Goal: Task Accomplishment & Management: Complete application form

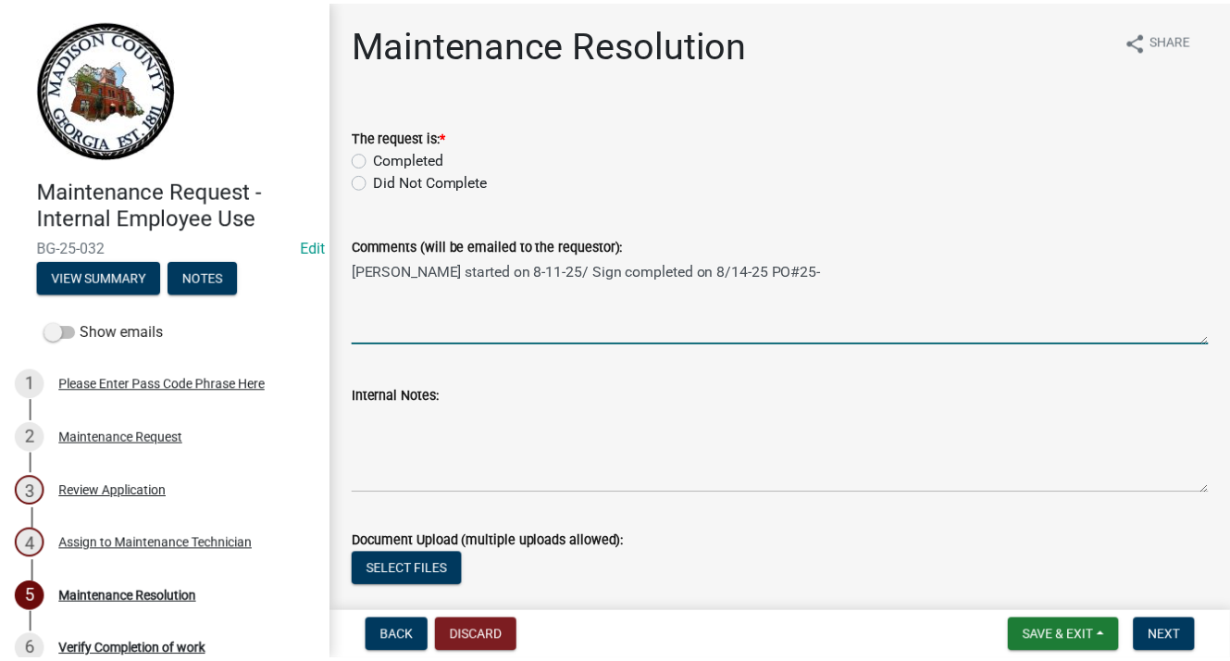
scroll to position [131, 0]
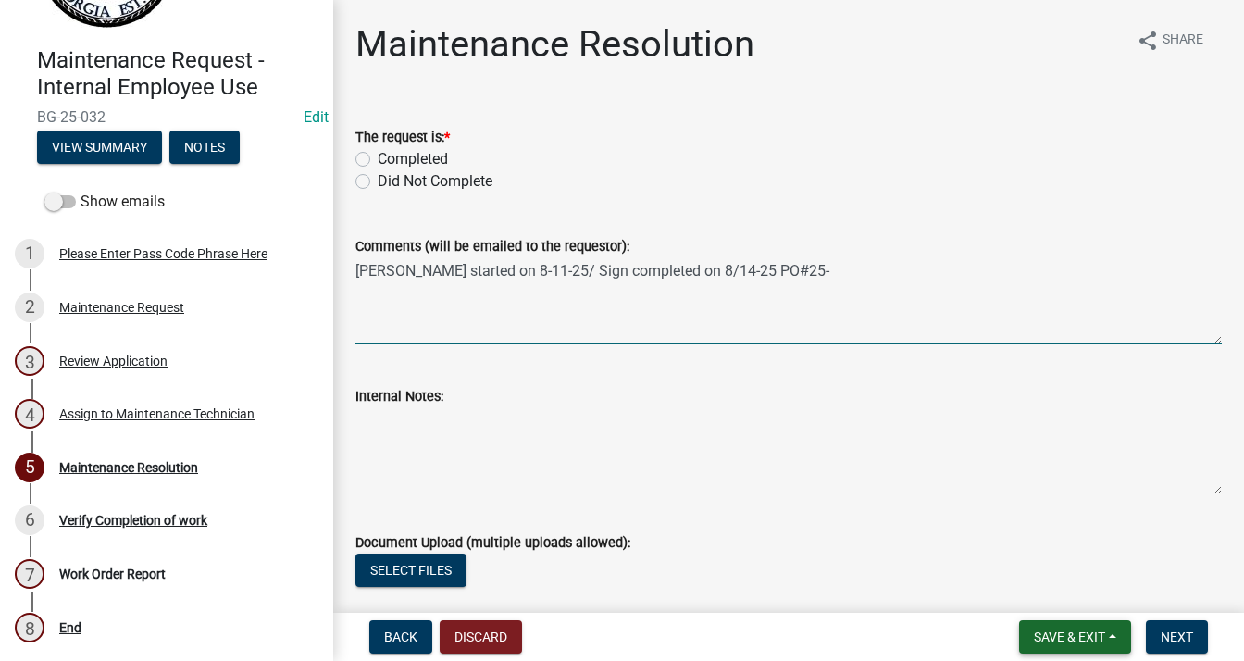
click at [1098, 634] on span "Save & Exit" at bounding box center [1069, 636] width 71 height 15
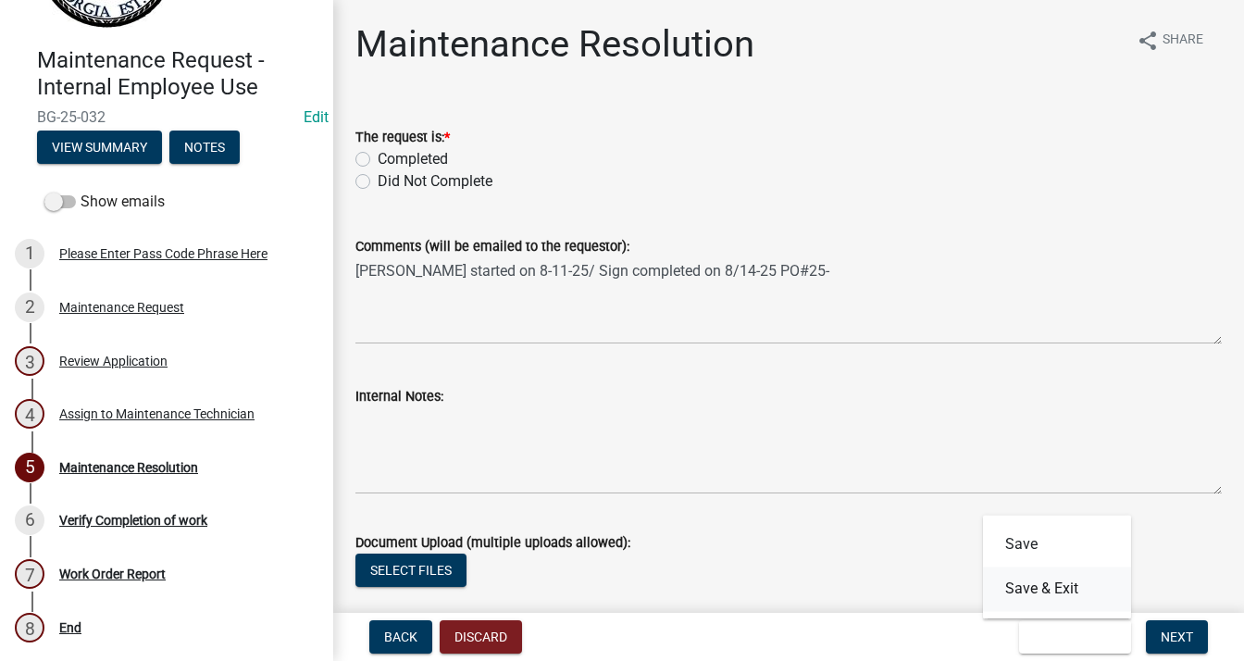
click at [1027, 590] on button "Save & Exit" at bounding box center [1057, 589] width 148 height 44
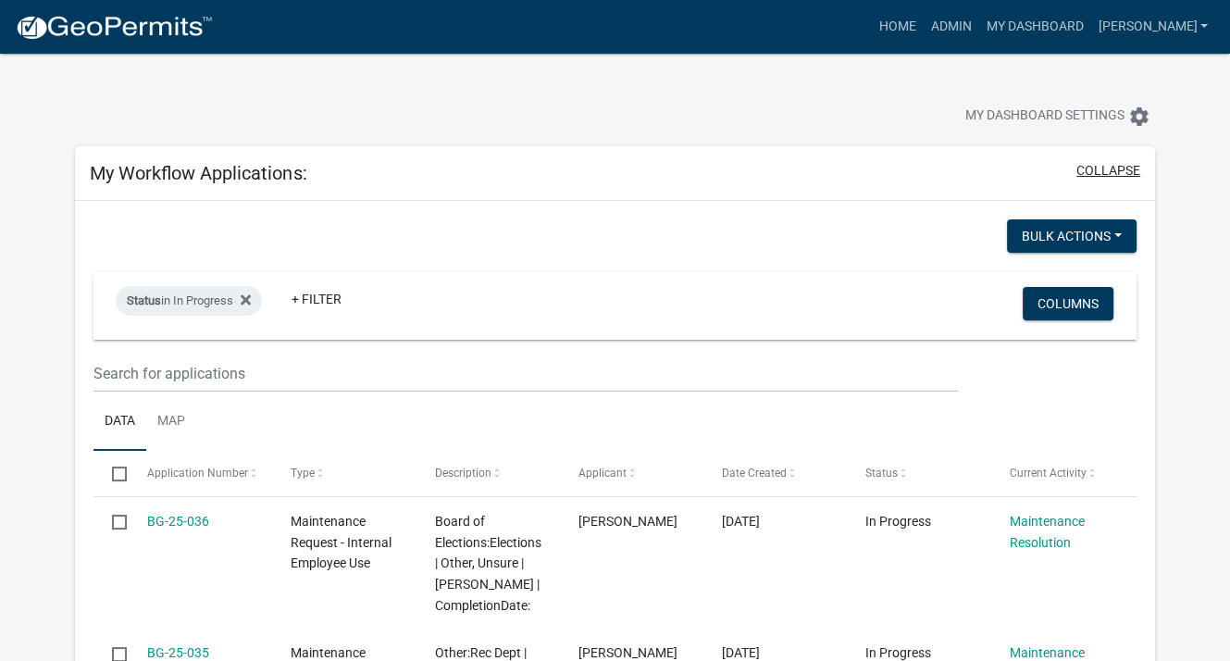
click at [1085, 167] on button "collapse" at bounding box center [1109, 170] width 64 height 19
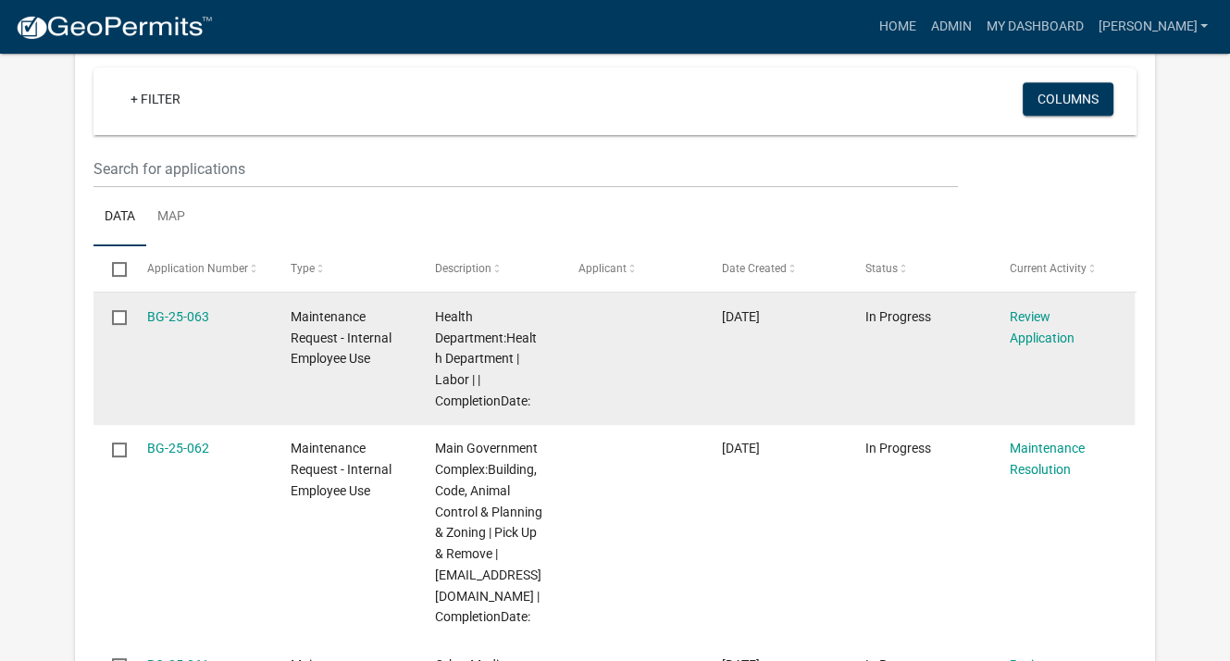
scroll to position [463, 0]
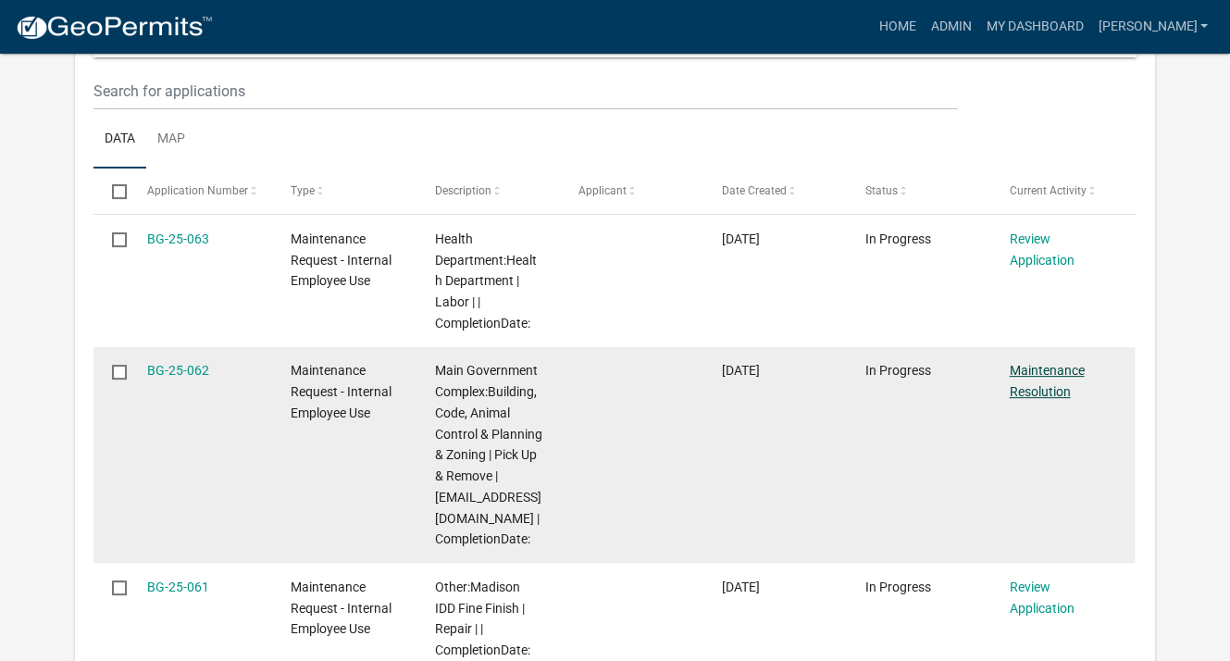
click at [1040, 371] on link "Maintenance Resolution" at bounding box center [1046, 381] width 75 height 36
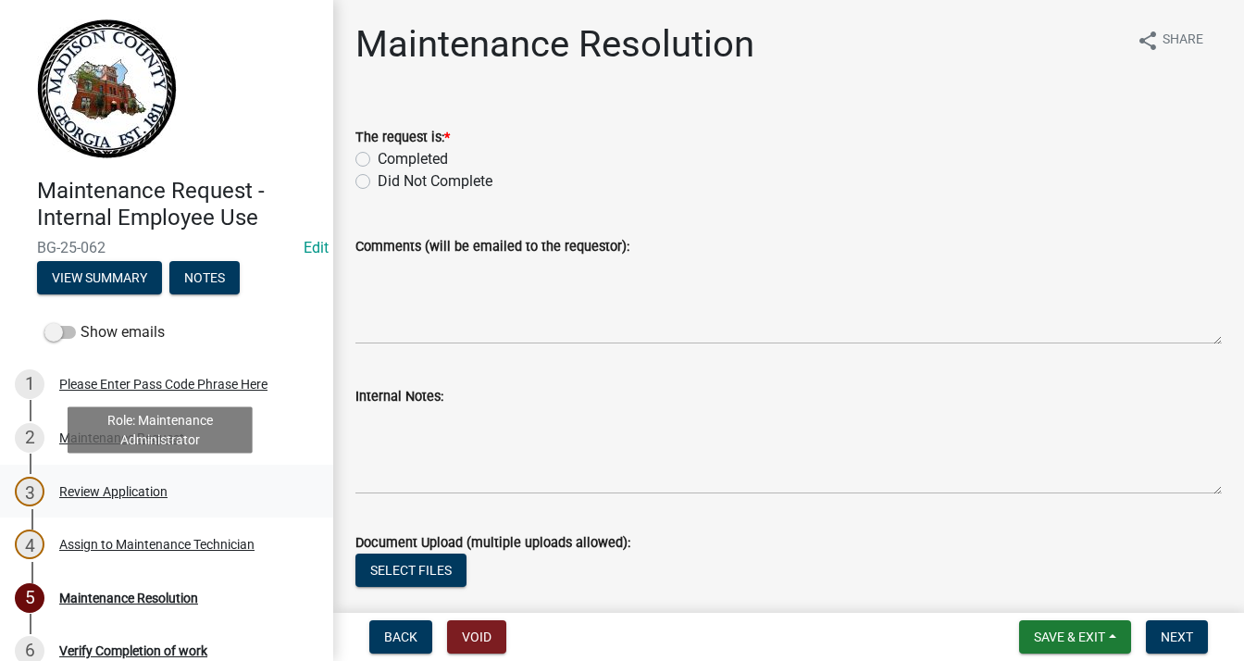
click at [100, 489] on div "Review Application" at bounding box center [113, 491] width 108 height 13
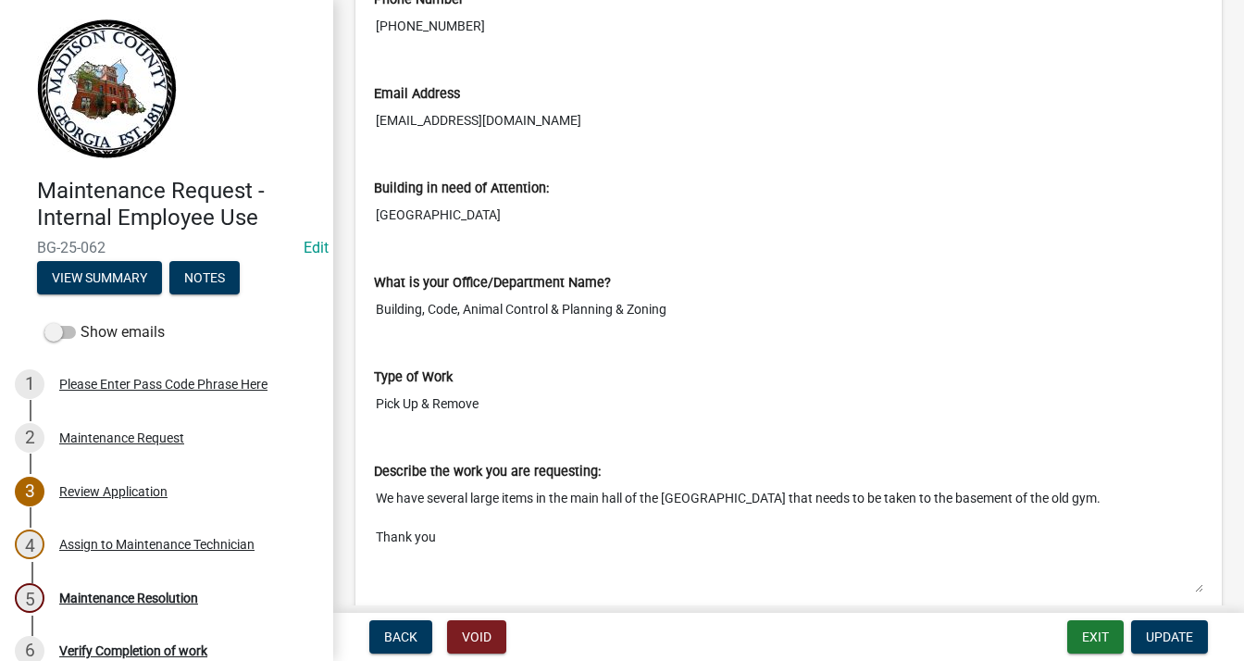
scroll to position [555, 0]
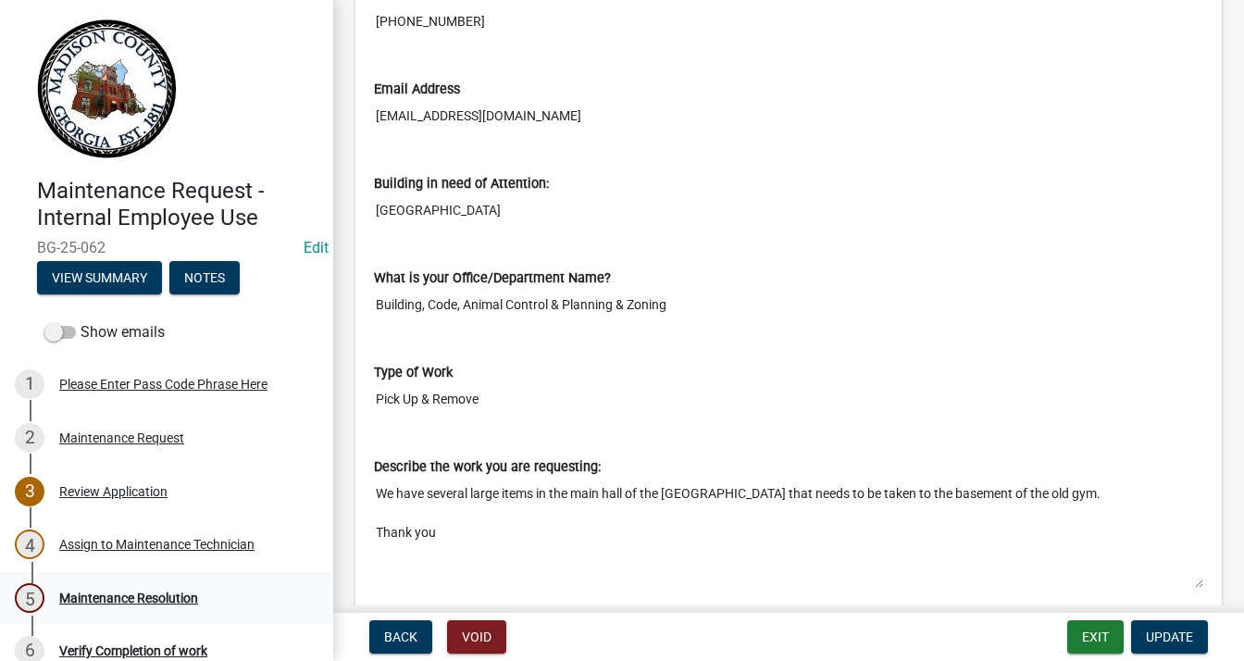
click at [129, 600] on div "Maintenance Resolution" at bounding box center [128, 598] width 139 height 13
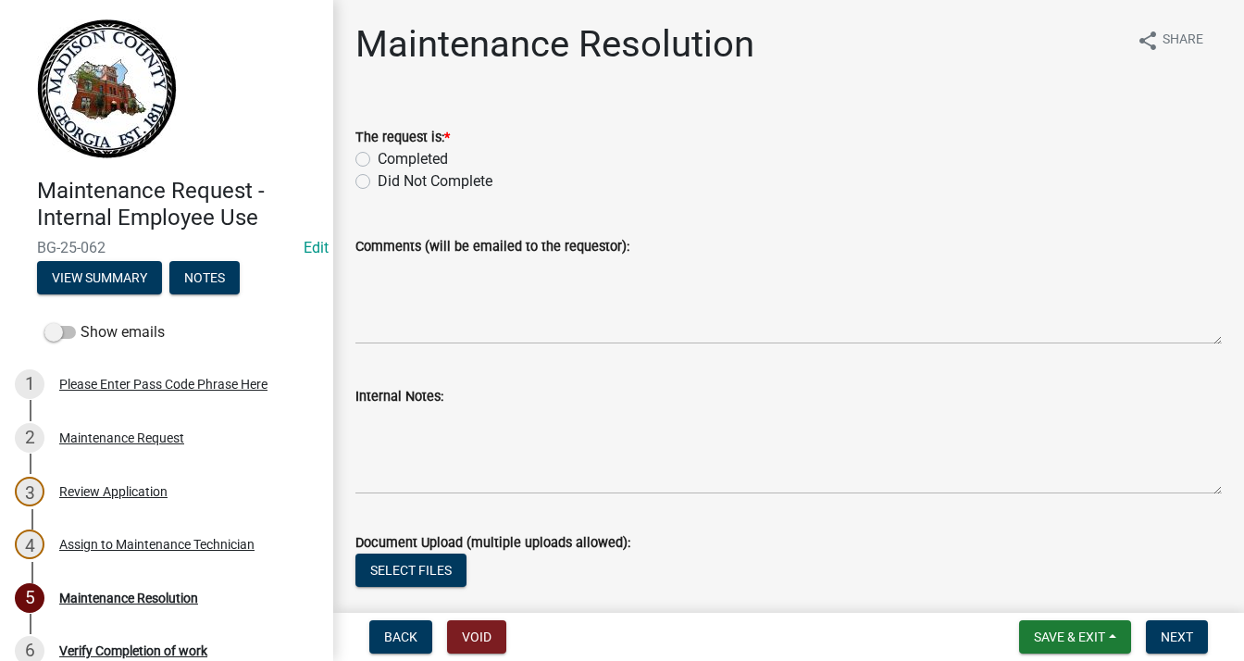
click at [378, 157] on label "Completed" at bounding box center [413, 159] width 70 height 22
click at [378, 157] on input "Completed" at bounding box center [384, 154] width 12 height 12
radio input "true"
click at [521, 293] on textarea "Comments (will be emailed to the requestor):" at bounding box center [788, 300] width 866 height 87
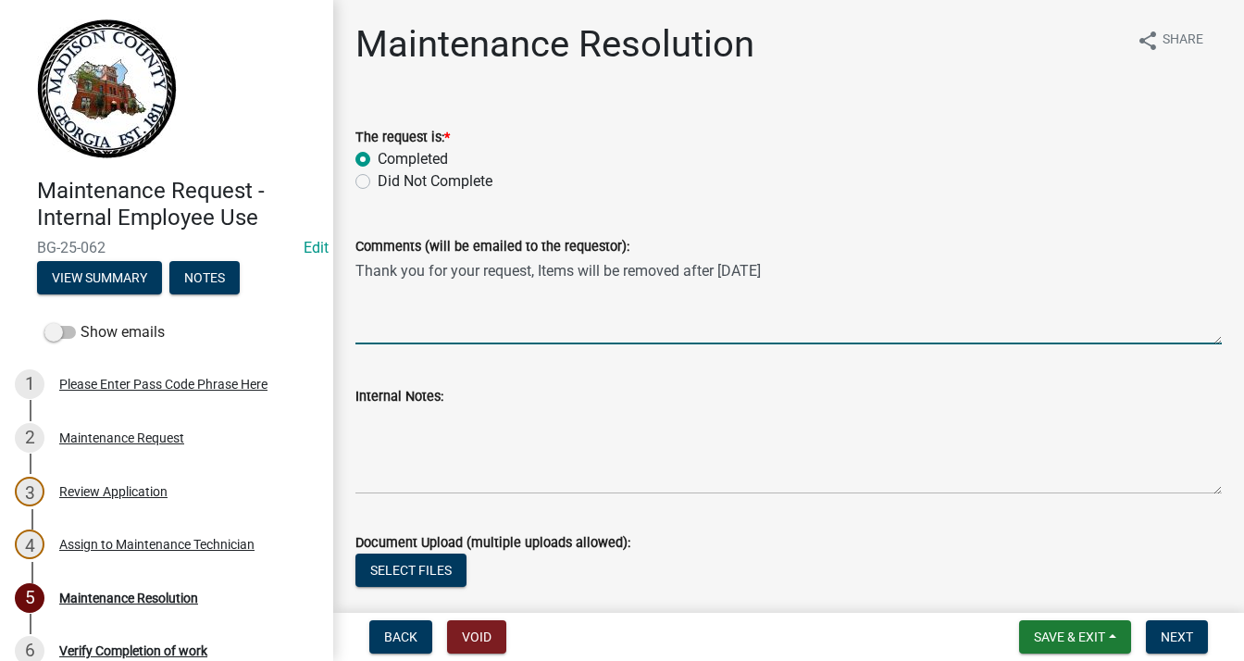
scroll to position [93, 0]
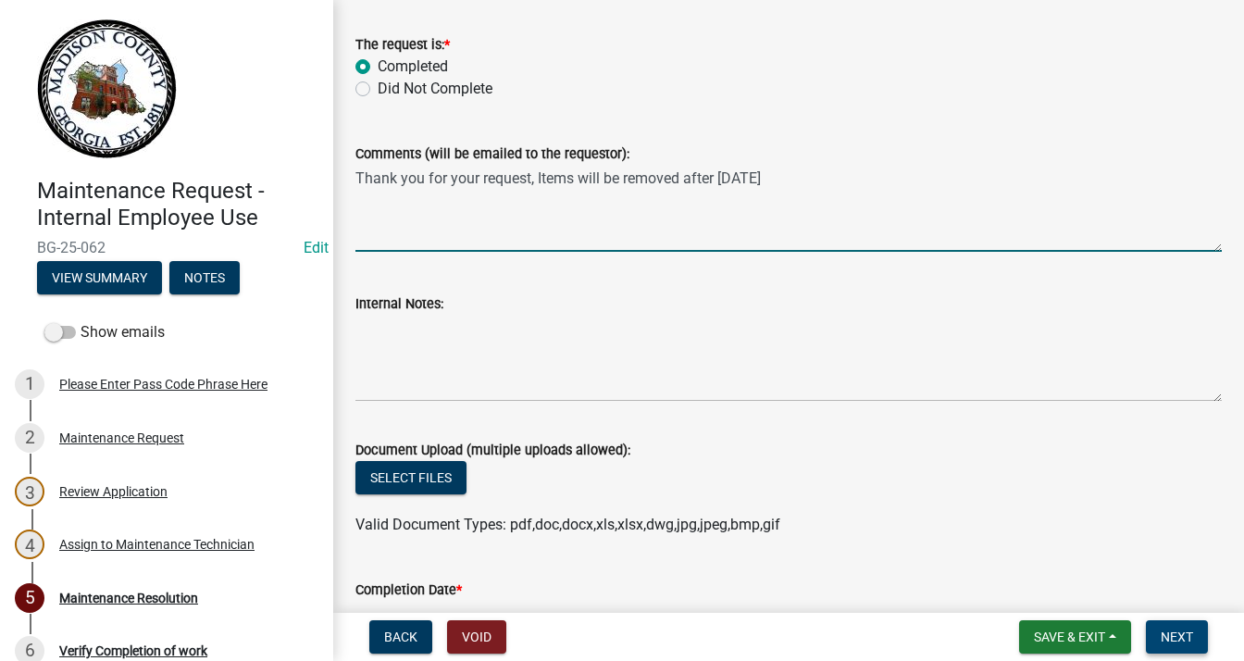
type textarea "Thank you for your request, Items will be removed after [DATE]"
click at [1195, 632] on button "Next" at bounding box center [1177, 636] width 62 height 33
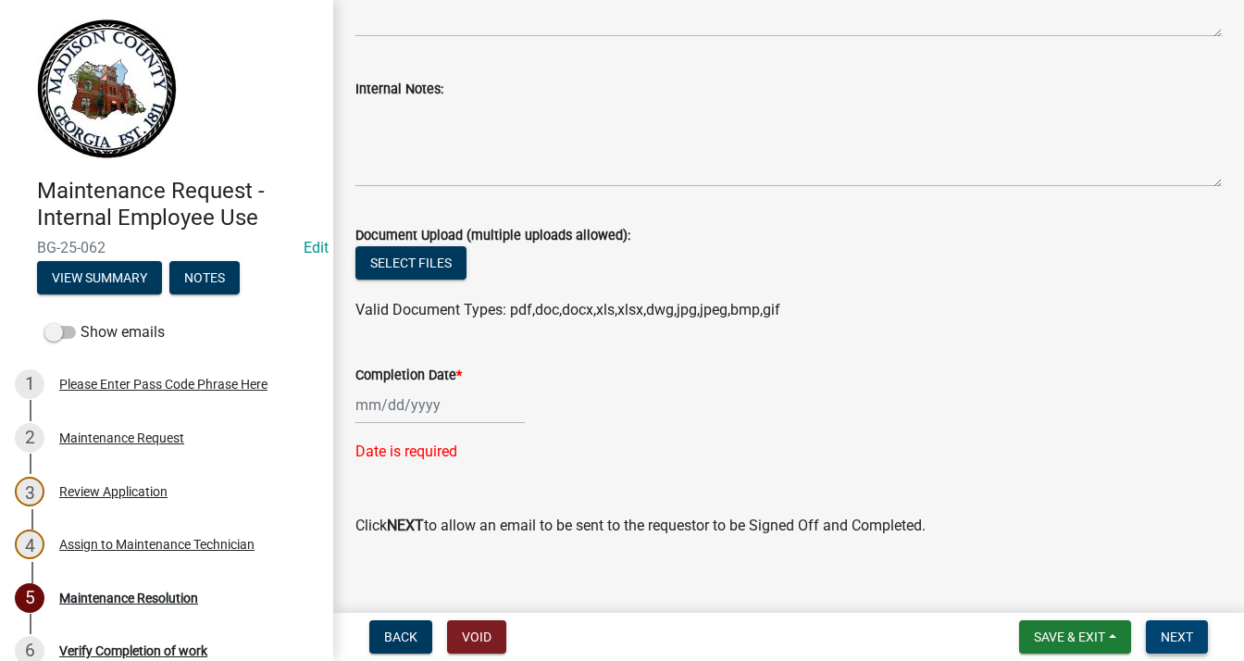
scroll to position [326, 0]
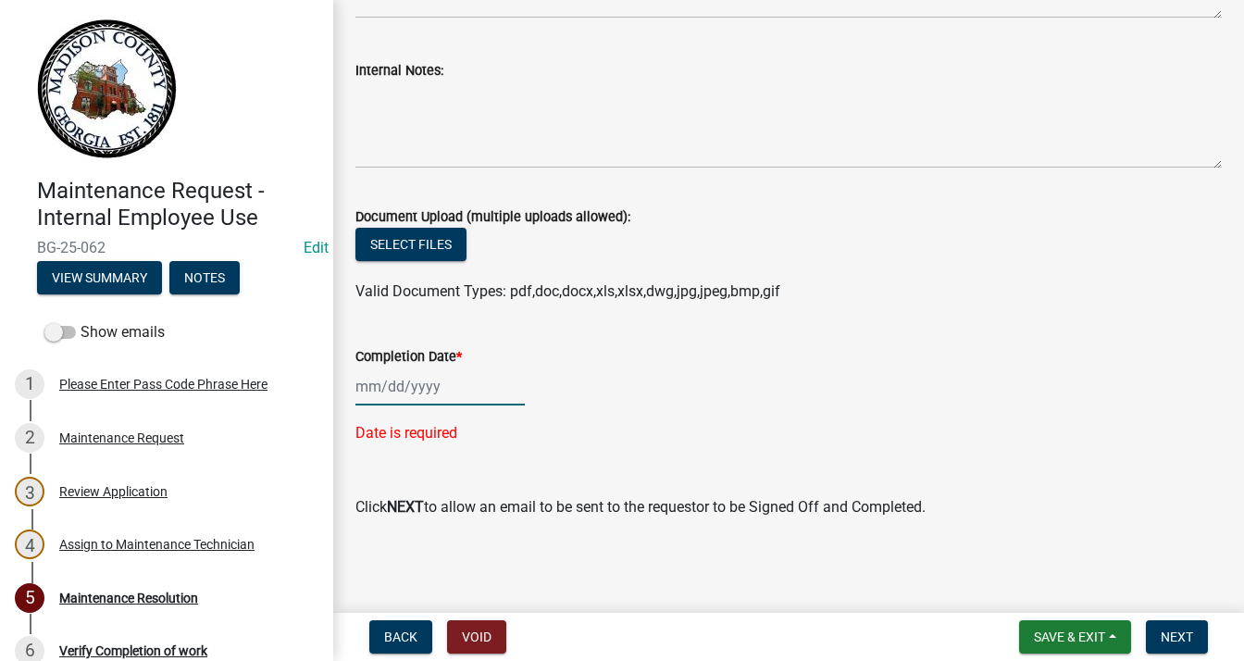
click at [388, 386] on div at bounding box center [439, 386] width 169 height 38
select select "8"
select select "2025"
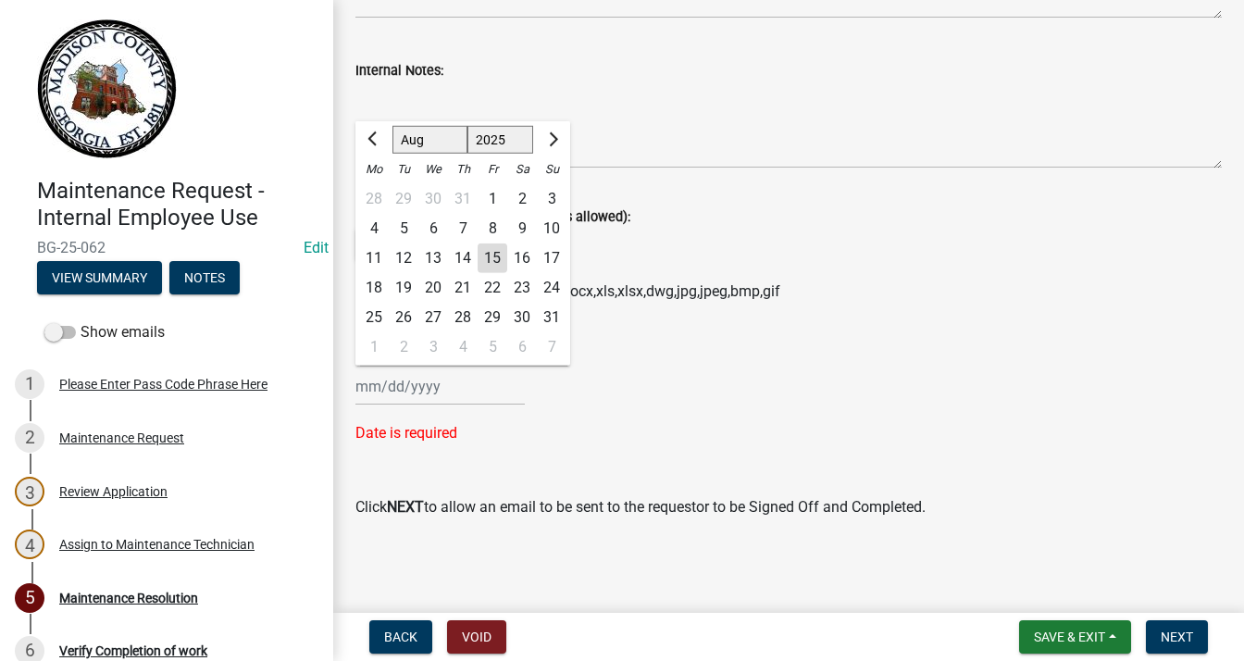
click at [489, 254] on div "15" at bounding box center [493, 258] width 30 height 30
type input "[DATE]"
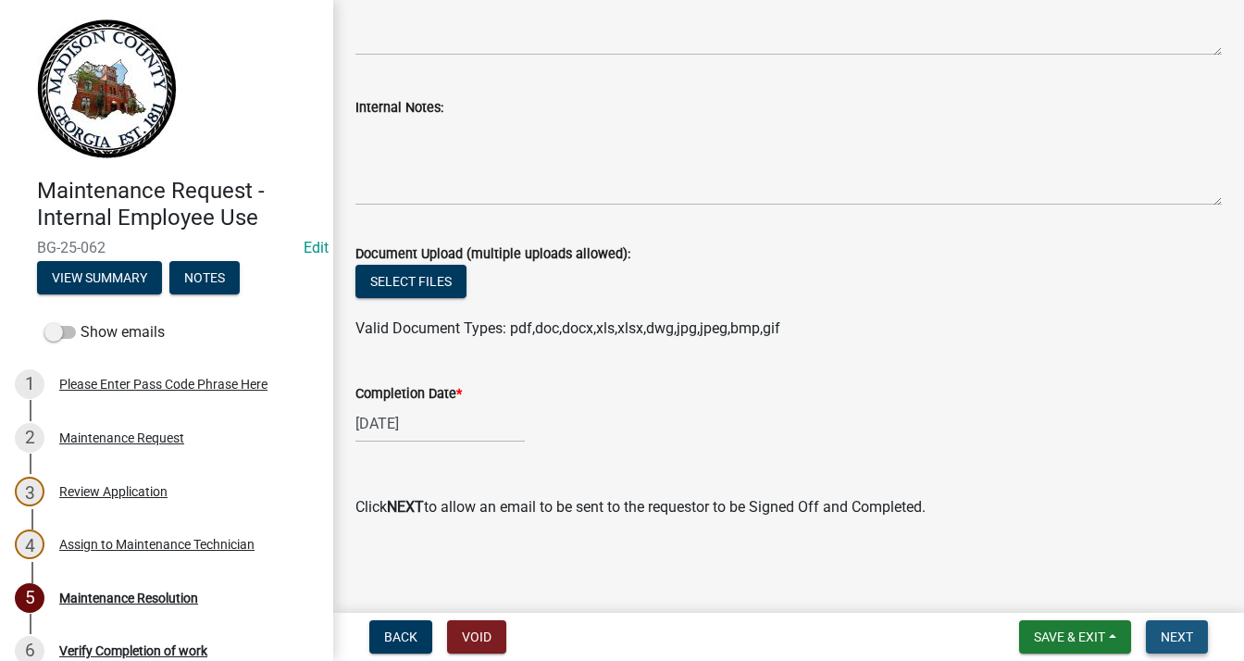
click at [1165, 632] on span "Next" at bounding box center [1177, 636] width 32 height 15
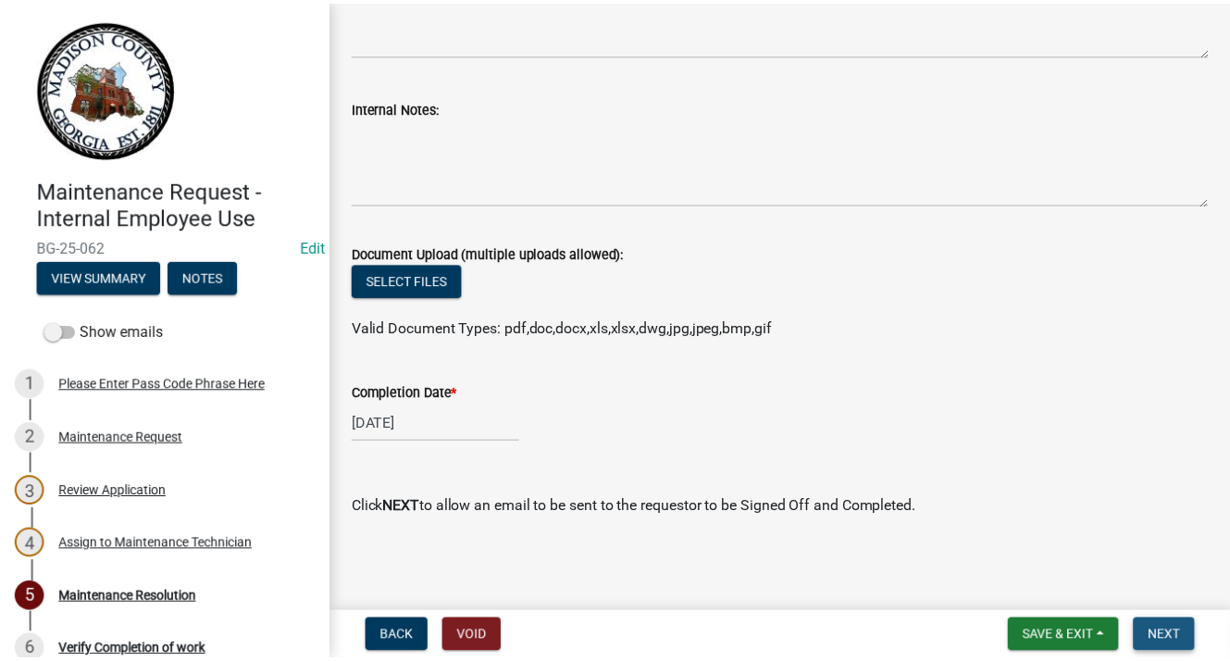
scroll to position [0, 0]
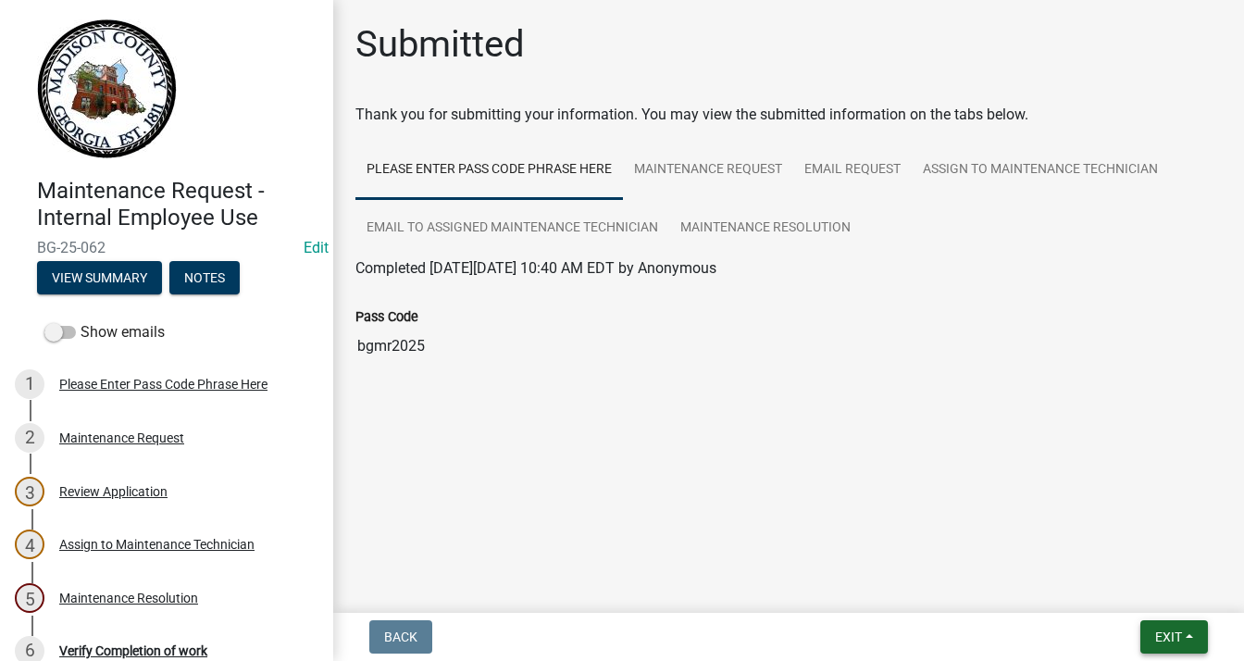
click at [1167, 623] on button "Exit" at bounding box center [1174, 636] width 68 height 33
click at [1140, 591] on button "Save & Exit" at bounding box center [1135, 589] width 148 height 44
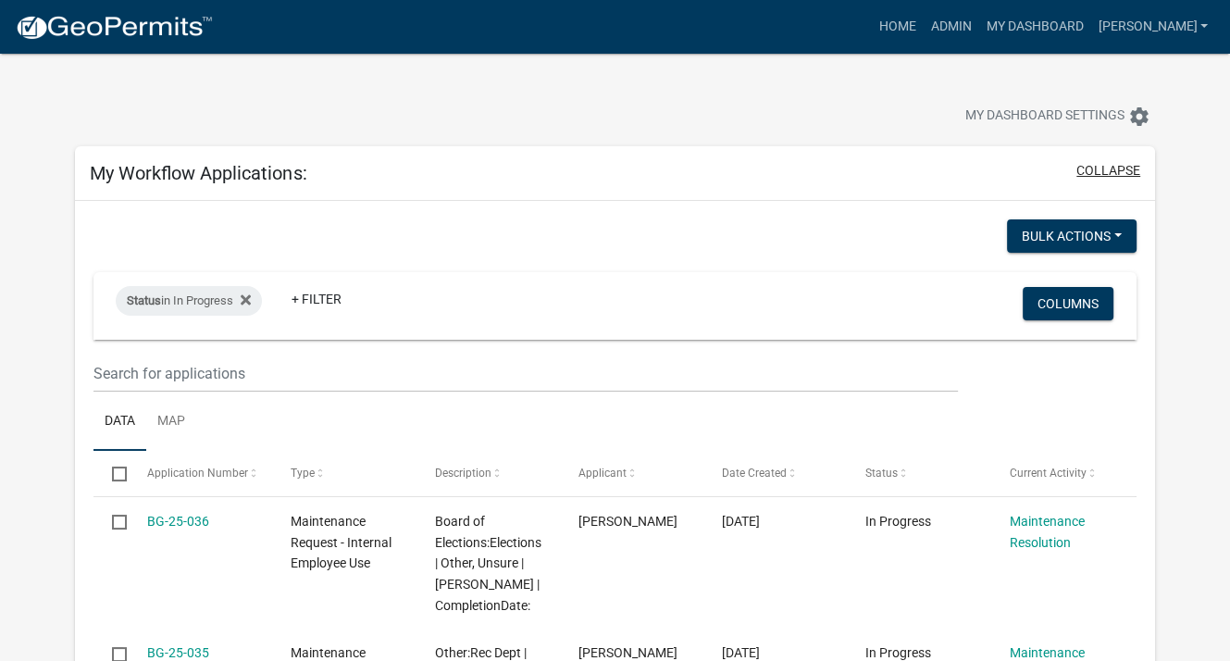
click at [1111, 173] on button "collapse" at bounding box center [1109, 170] width 64 height 19
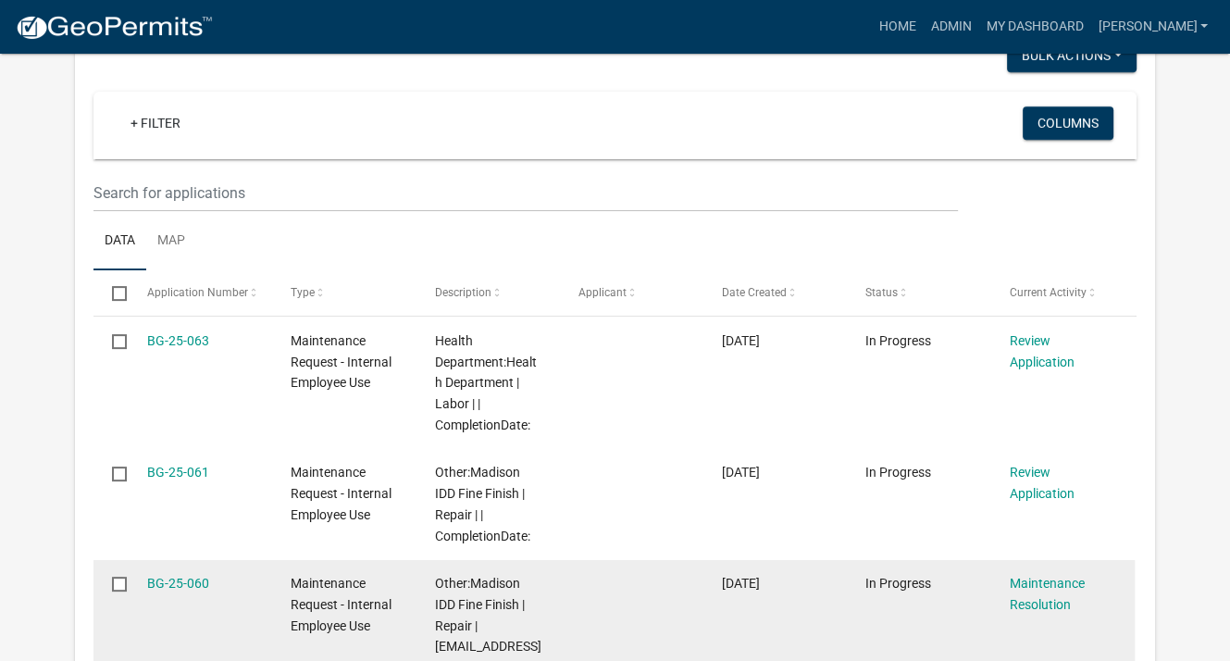
scroll to position [278, 0]
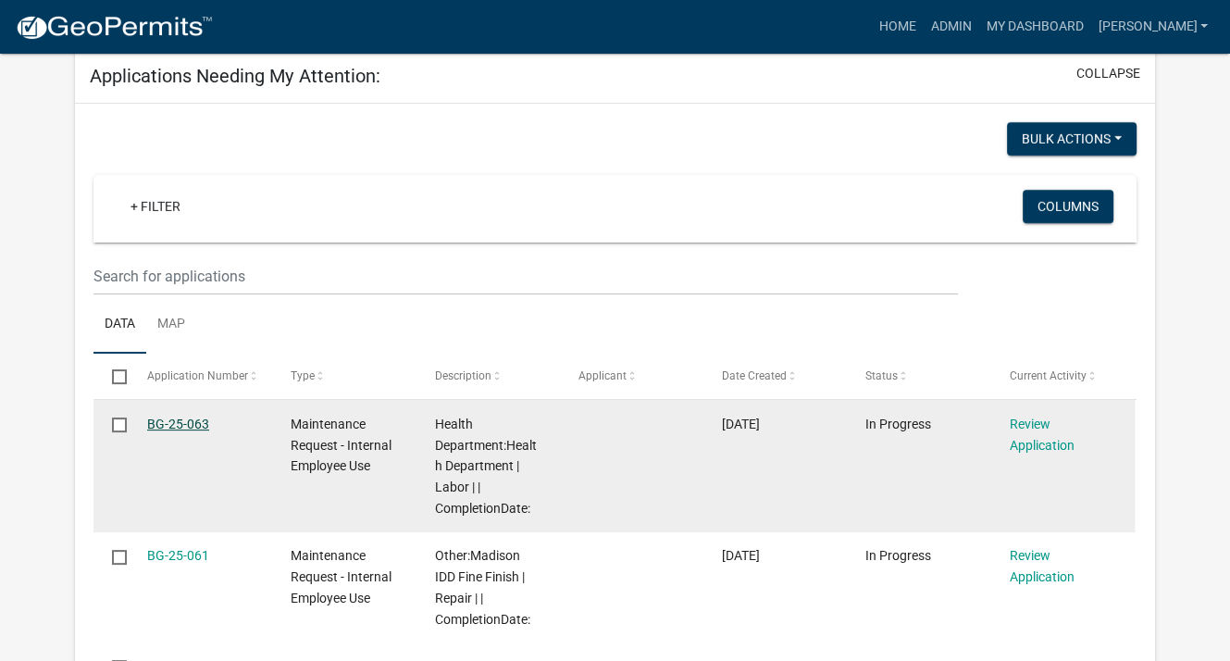
click at [178, 427] on link "BG-25-063" at bounding box center [178, 424] width 62 height 15
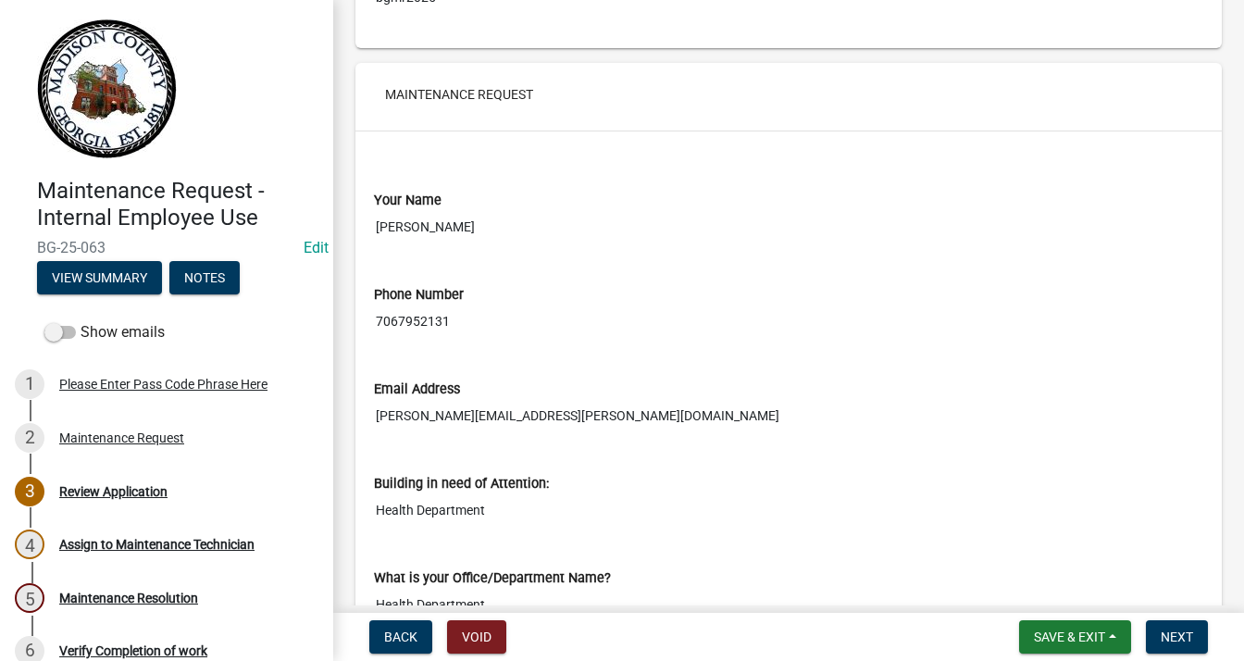
scroll to position [380, 0]
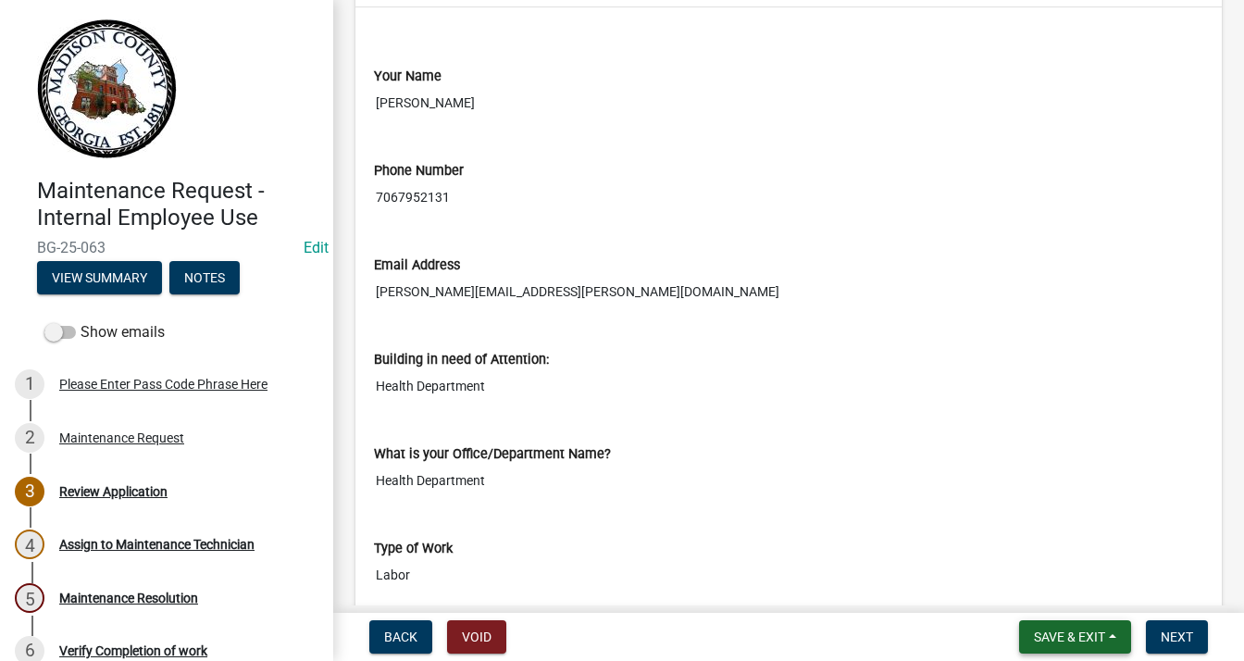
click at [1077, 620] on button "Save & Exit" at bounding box center [1075, 636] width 112 height 33
click at [1052, 582] on button "Save & Exit" at bounding box center [1057, 589] width 148 height 44
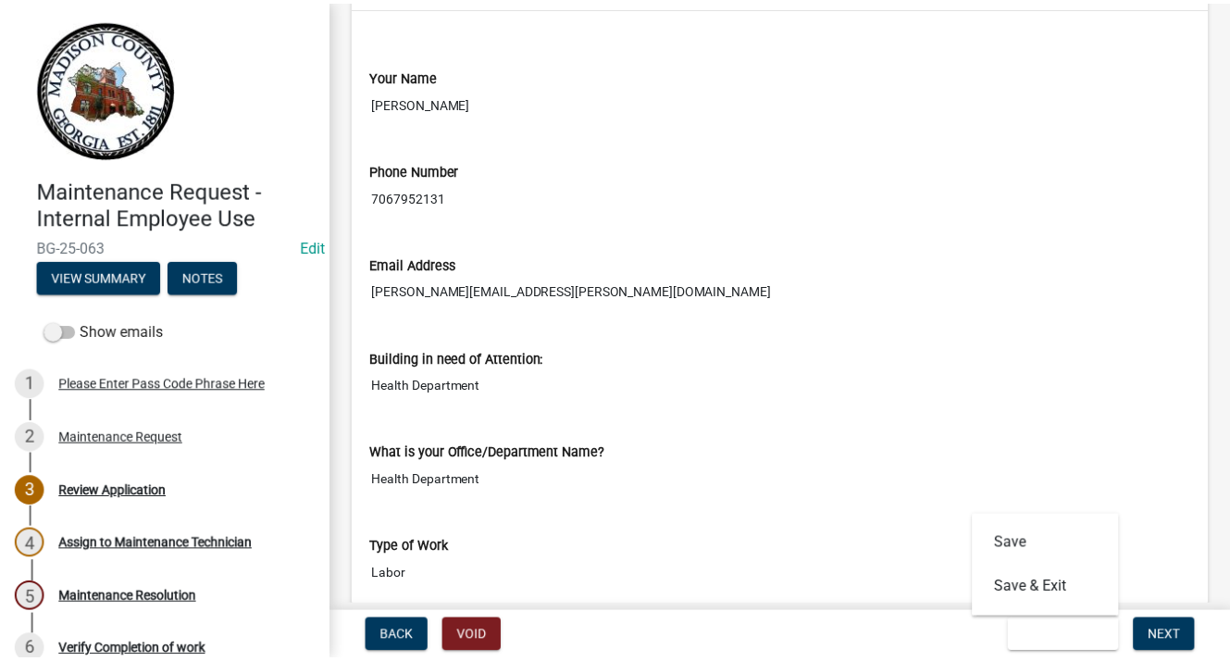
scroll to position [0, 0]
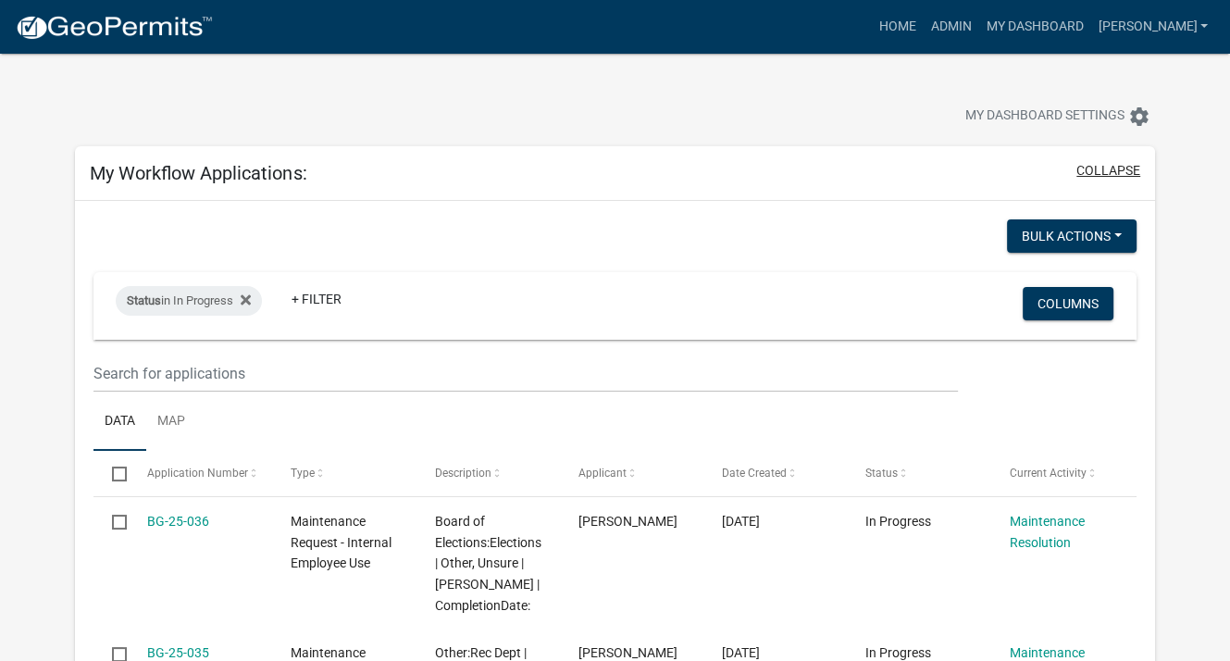
click at [1104, 171] on button "collapse" at bounding box center [1109, 170] width 64 height 19
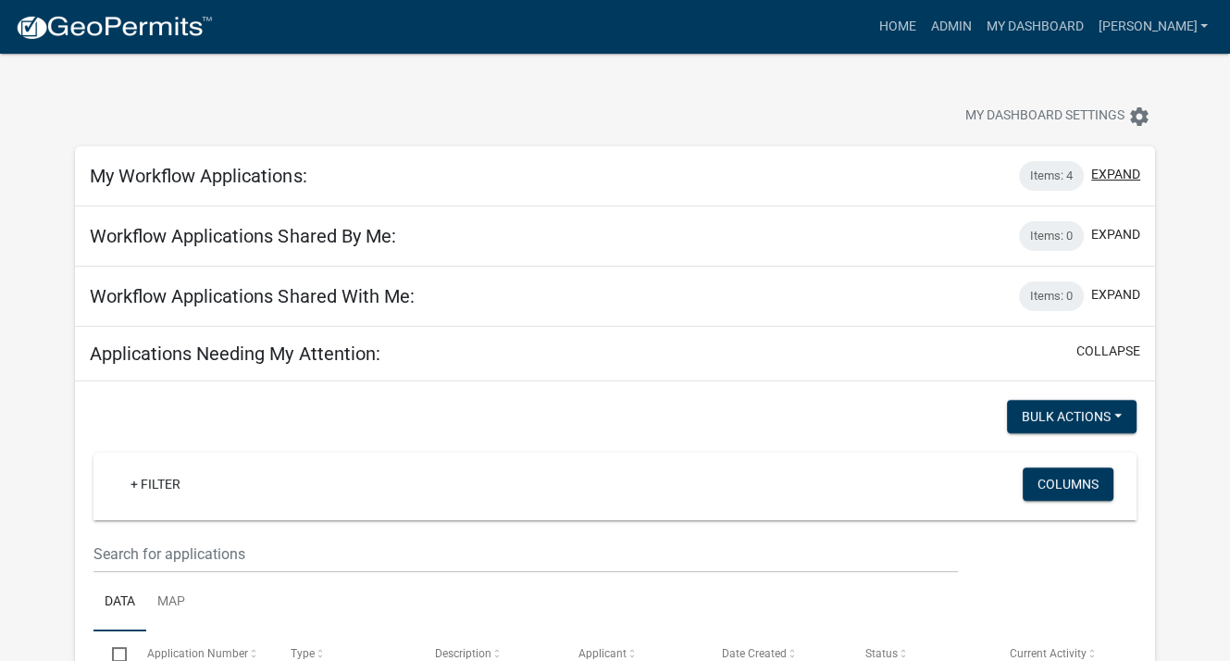
click at [1111, 176] on button "expand" at bounding box center [1115, 174] width 49 height 19
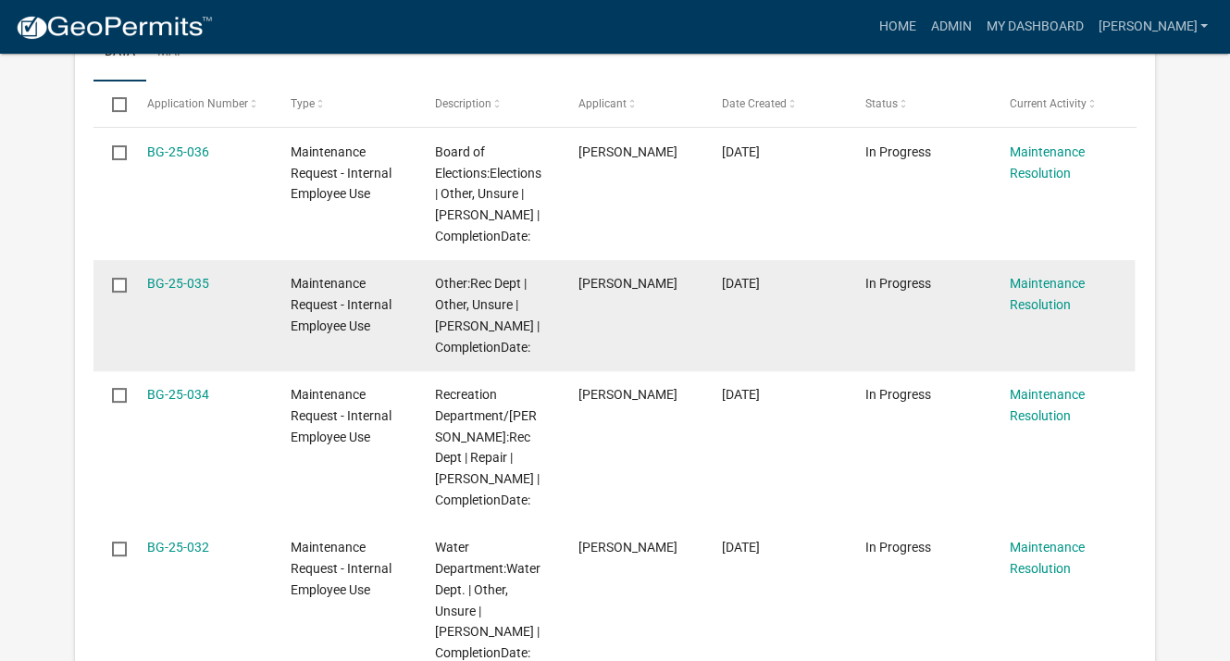
scroll to position [370, 0]
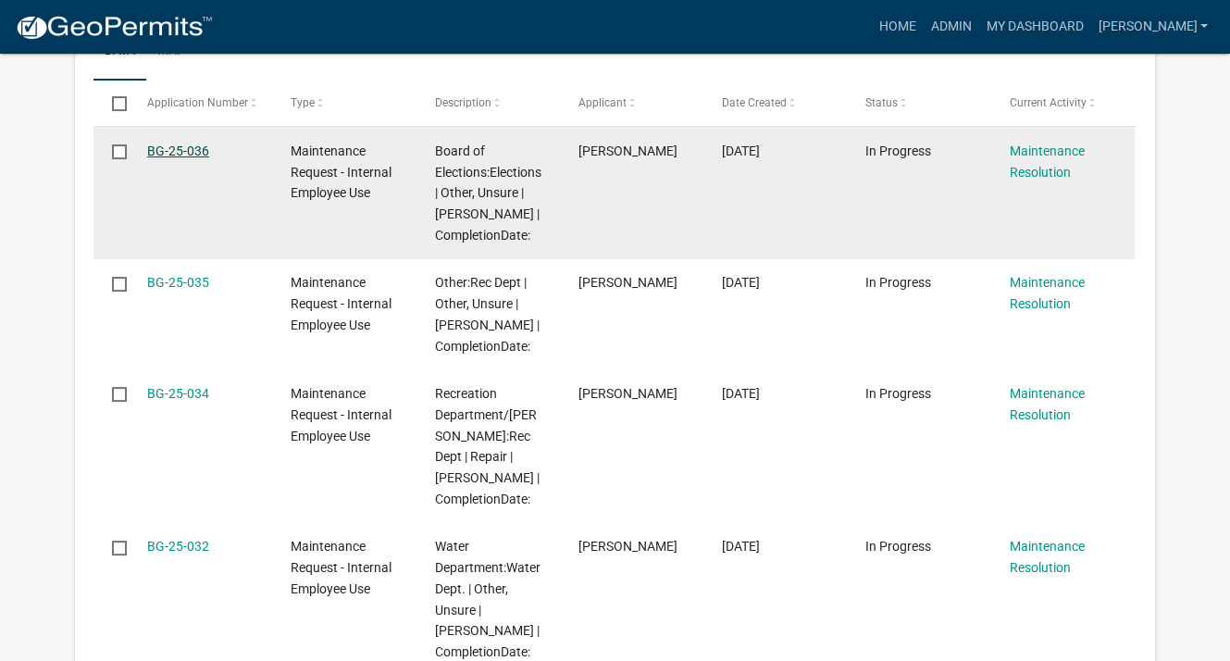
click at [181, 155] on link "BG-25-036" at bounding box center [178, 150] width 62 height 15
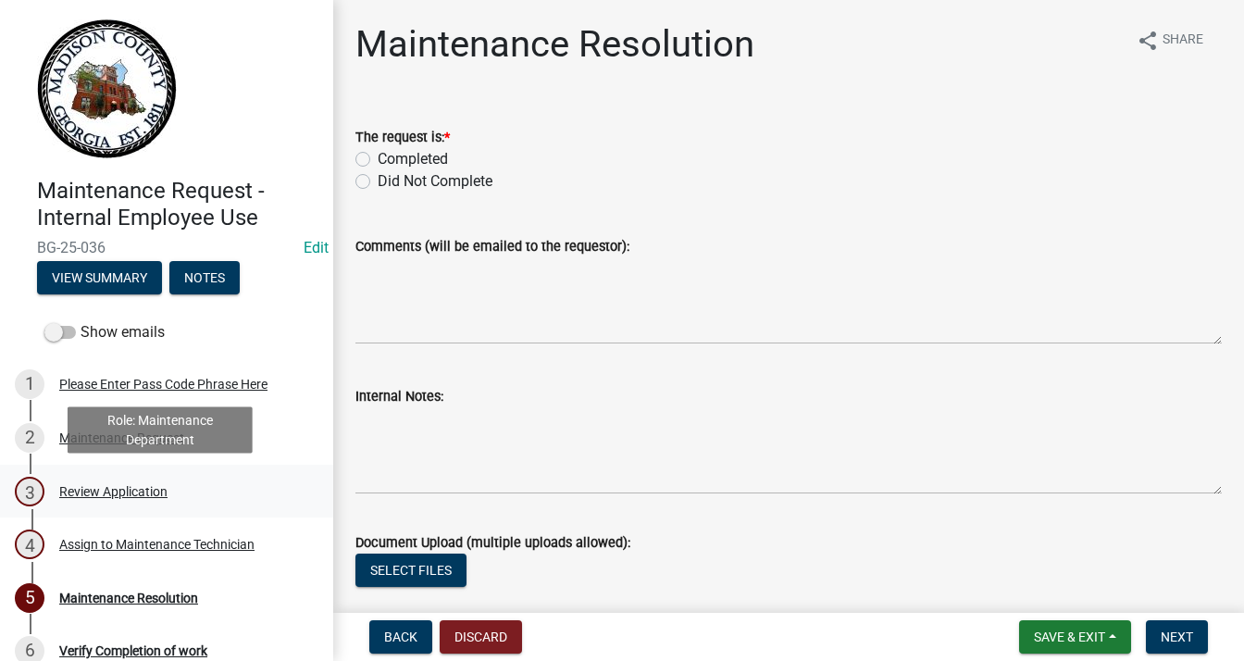
click at [130, 486] on div "Review Application" at bounding box center [113, 491] width 108 height 13
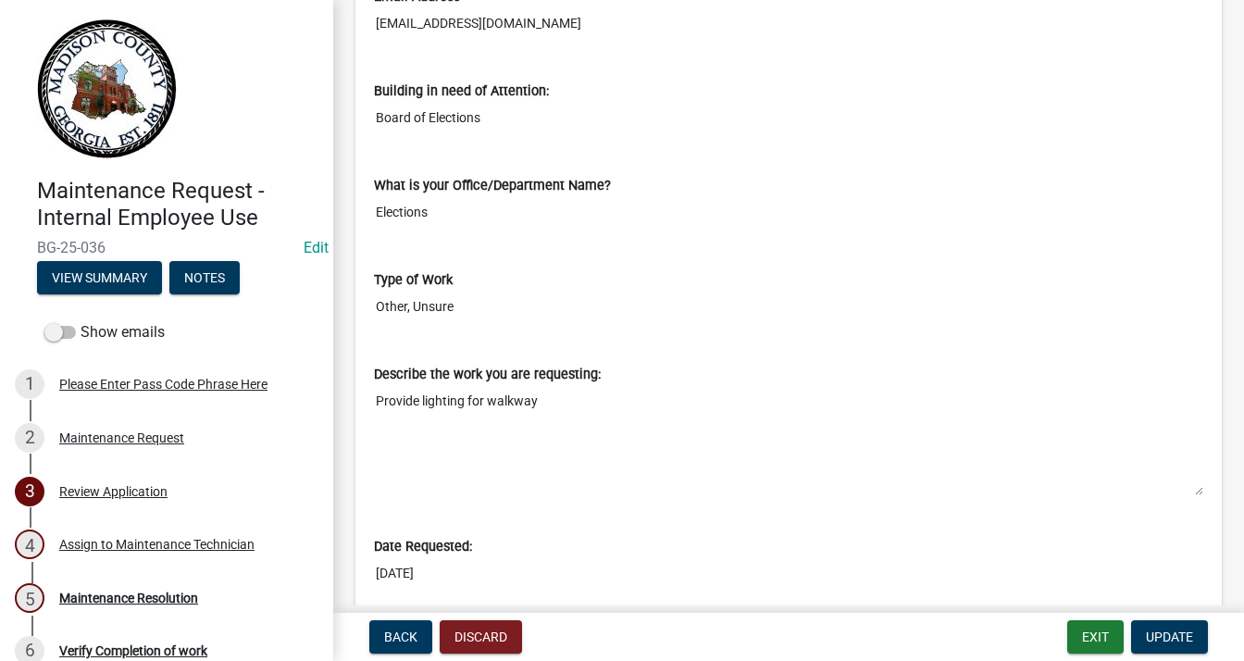
scroll to position [750, 0]
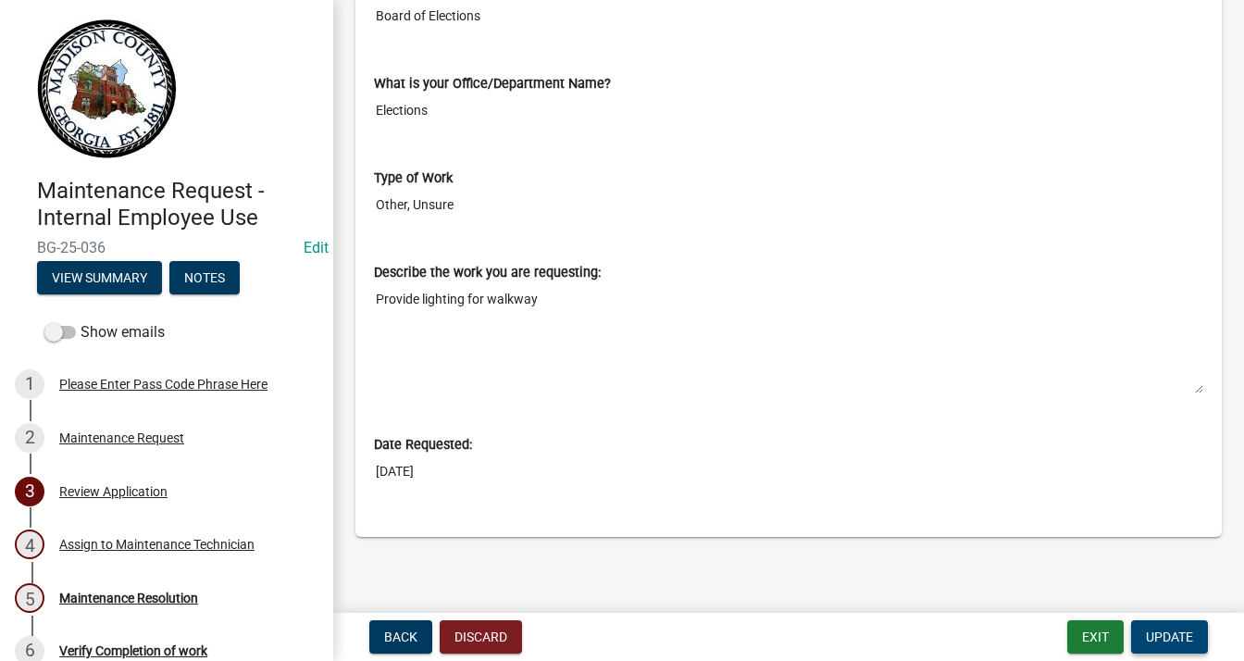
click at [1166, 629] on span "Update" at bounding box center [1169, 636] width 47 height 15
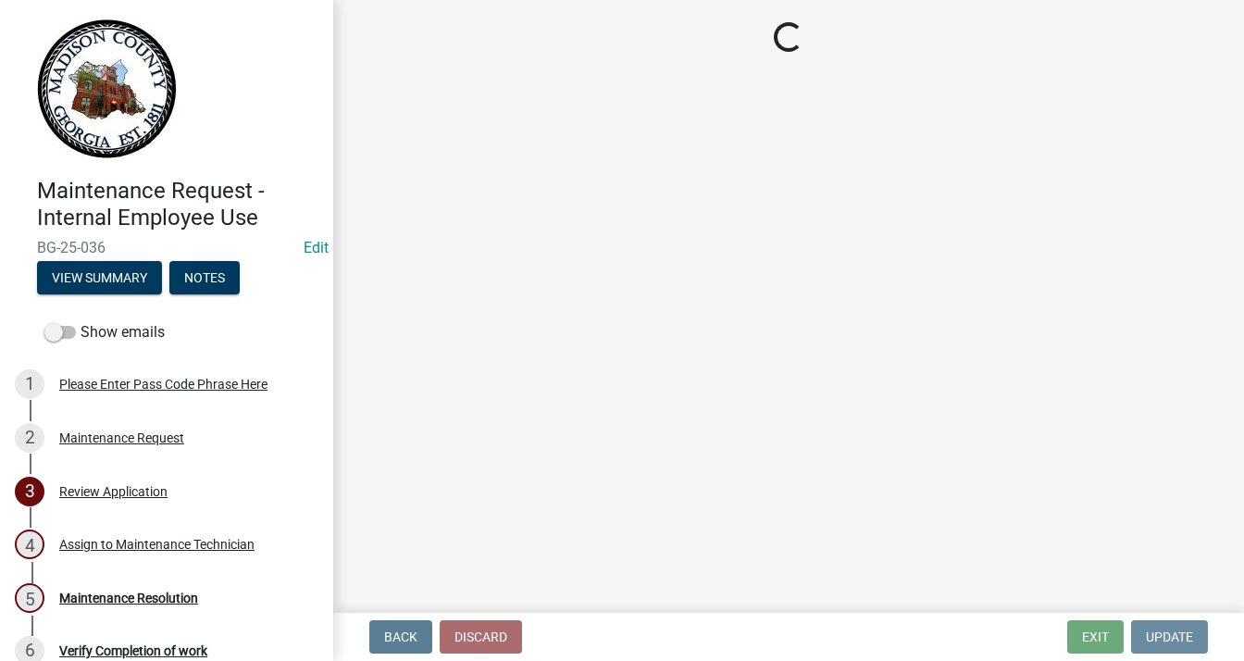
scroll to position [0, 0]
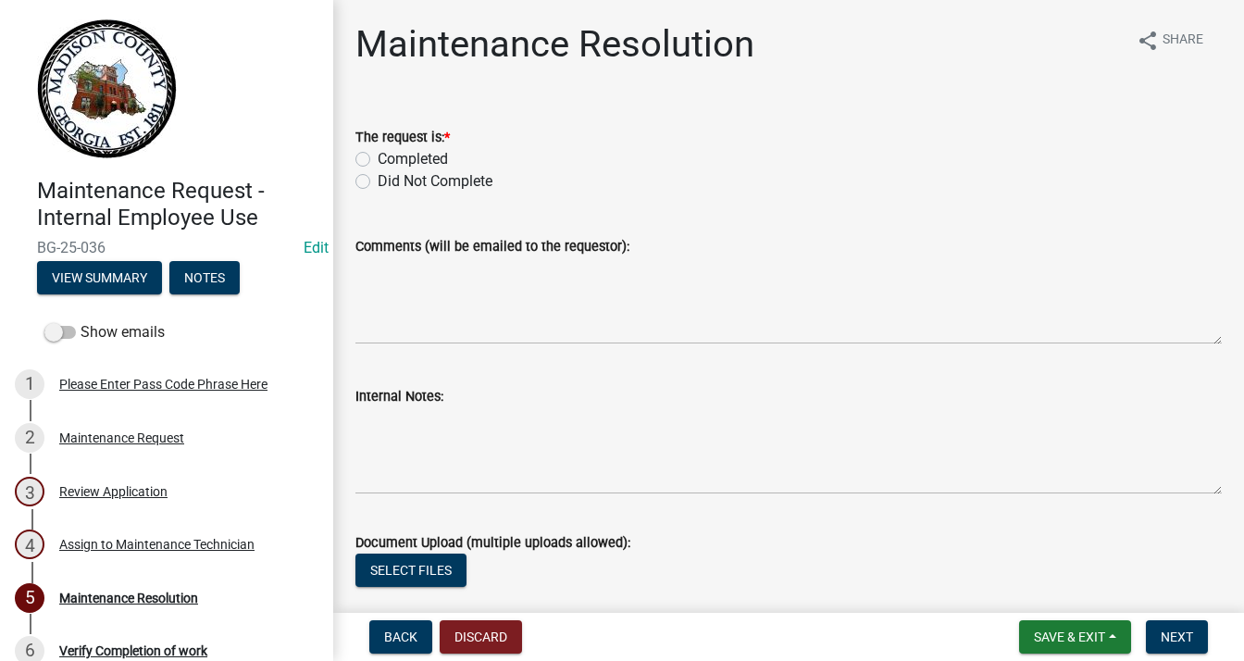
click at [378, 157] on label "Completed" at bounding box center [413, 159] width 70 height 22
click at [378, 157] on input "Completed" at bounding box center [384, 154] width 12 height 12
radio input "true"
click at [444, 265] on textarea "Comments (will be emailed to the requestor):" at bounding box center [788, 300] width 866 height 87
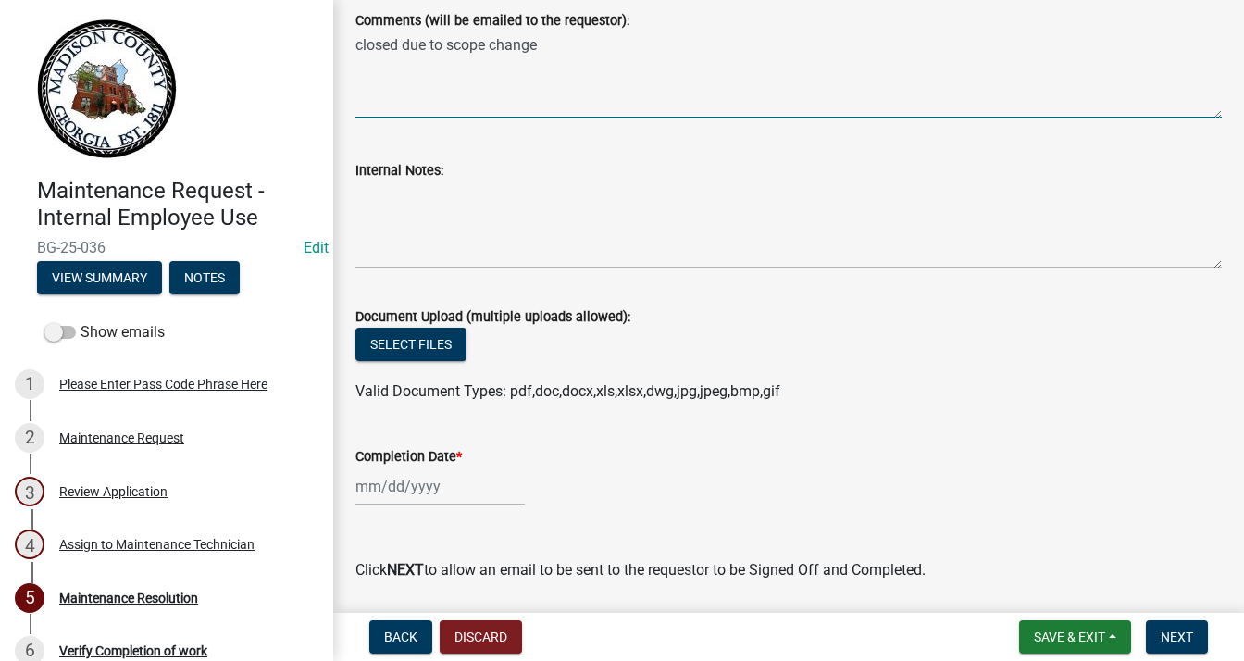
scroll to position [278, 0]
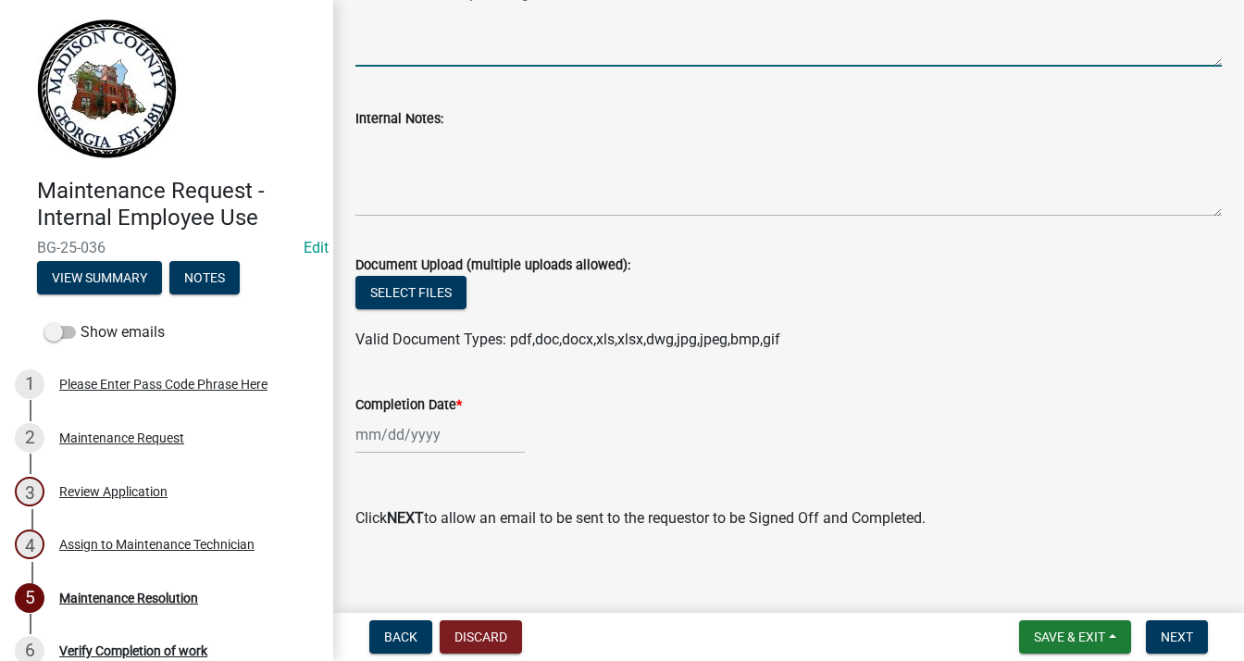
type textarea "closed due to scope change"
click at [433, 410] on label "Completion Date *" at bounding box center [408, 405] width 106 height 13
click at [433, 416] on input "Completion Date *" at bounding box center [439, 435] width 169 height 38
select select "8"
select select "2025"
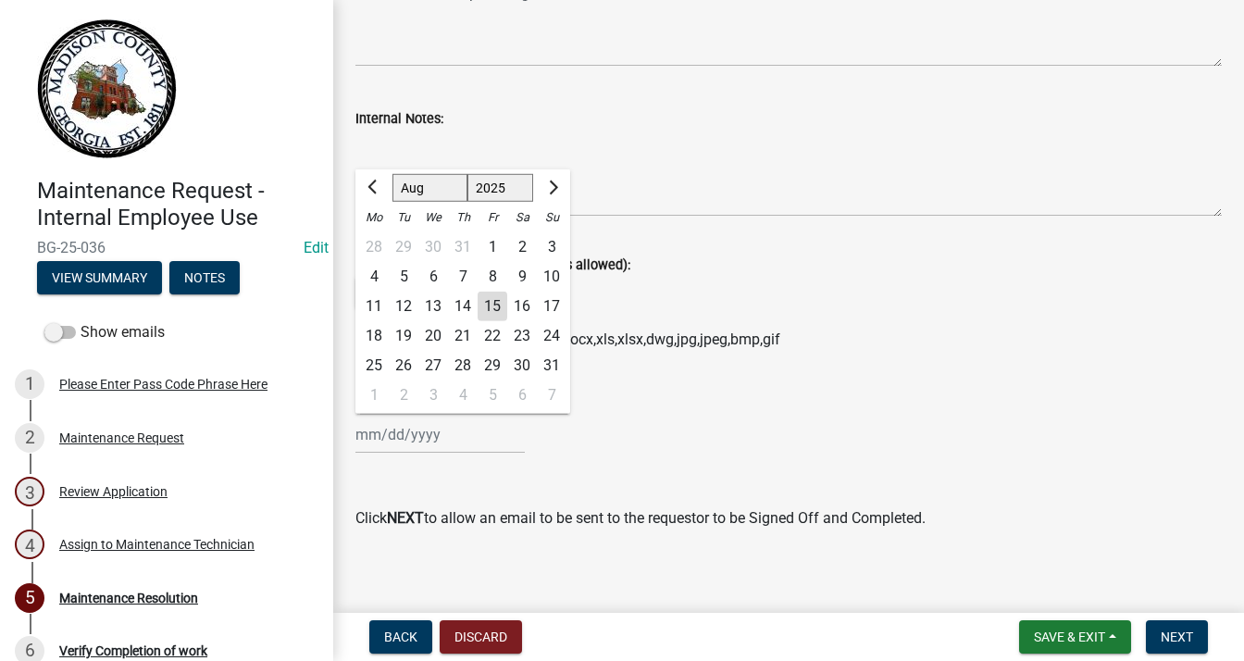
click at [480, 302] on div "15" at bounding box center [493, 307] width 30 height 30
type input "[DATE]"
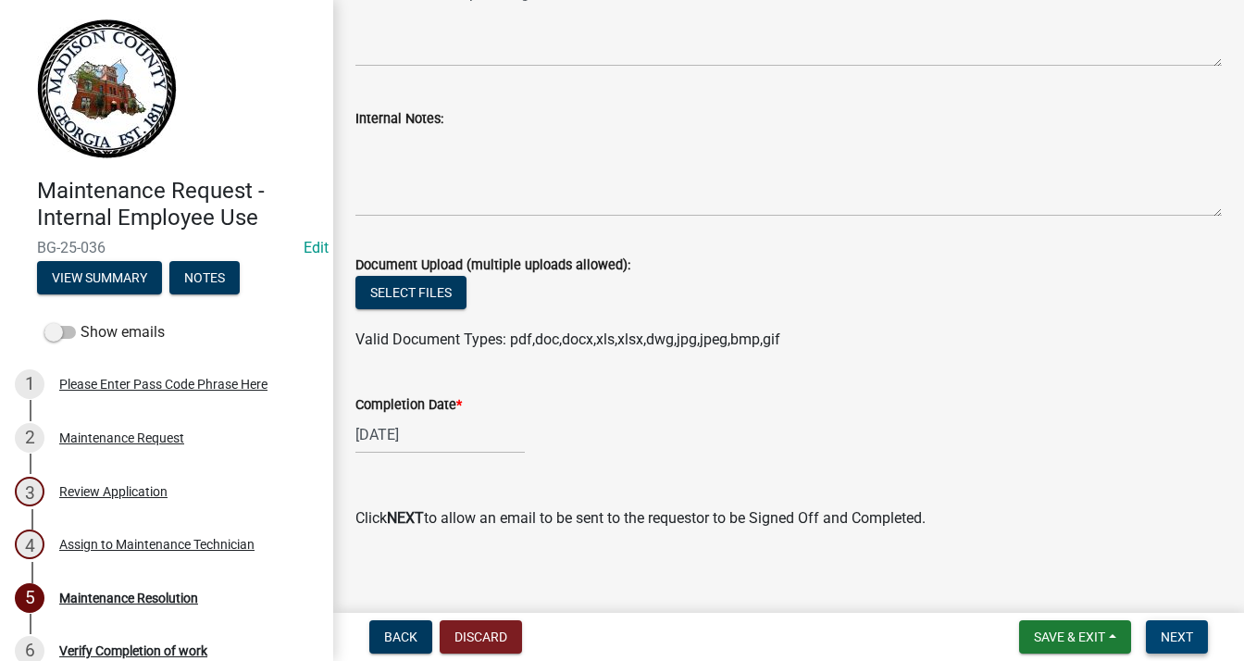
click at [1162, 626] on button "Next" at bounding box center [1177, 636] width 62 height 33
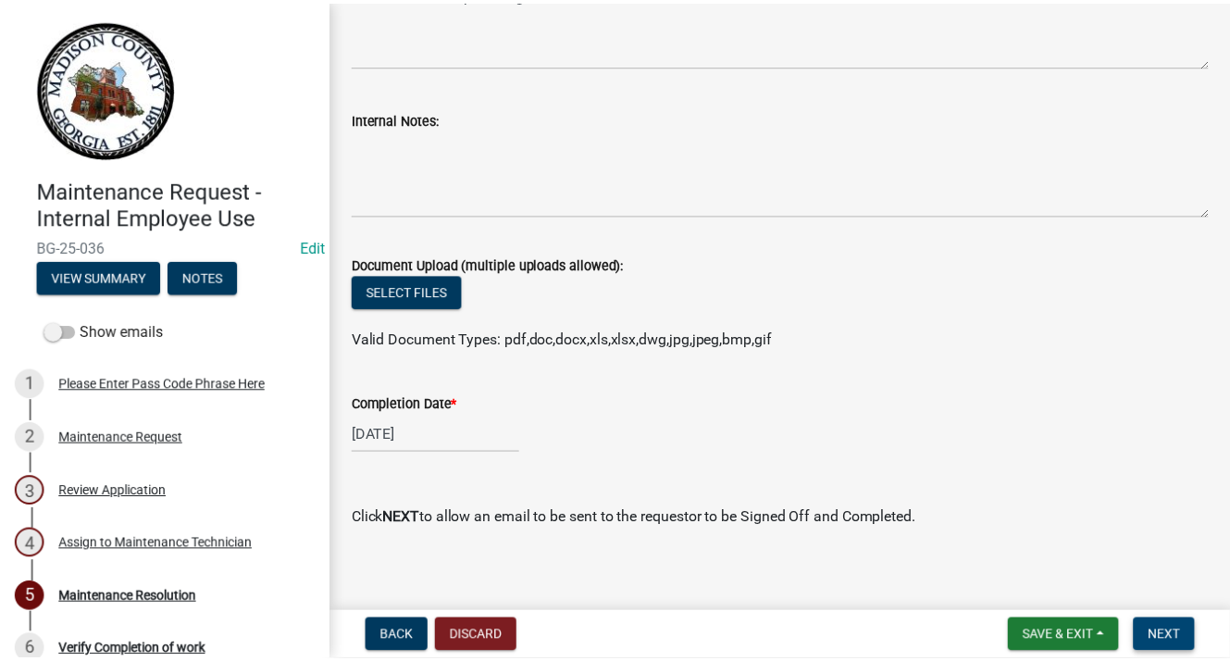
scroll to position [0, 0]
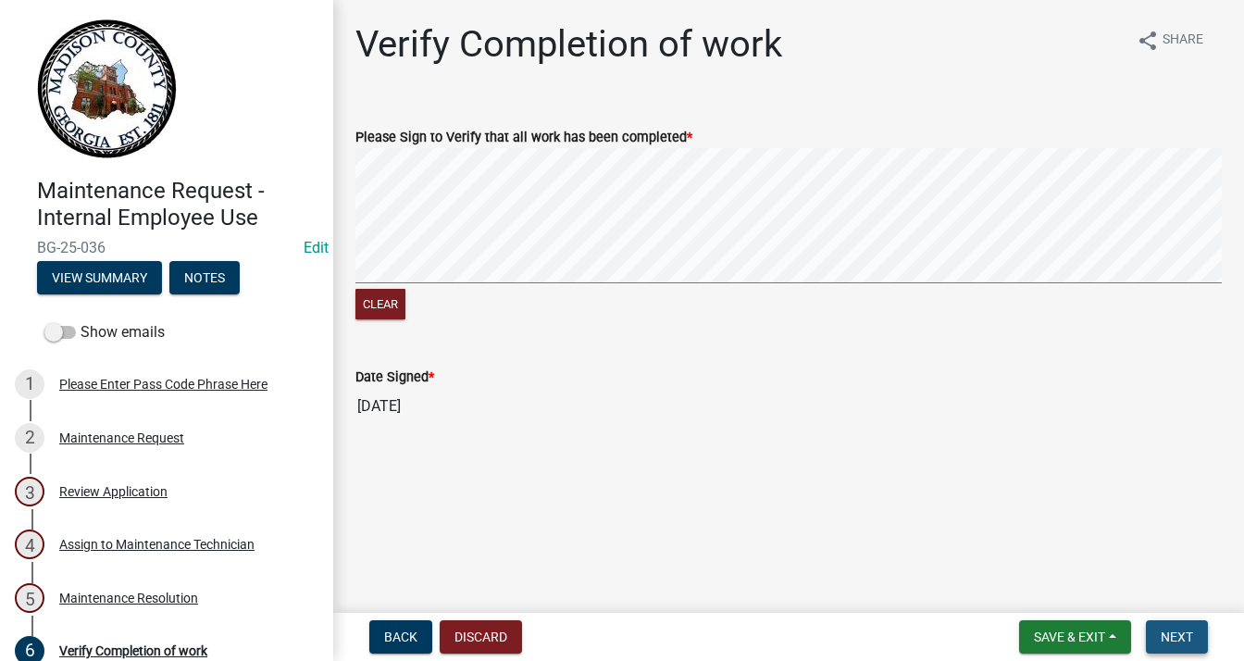
click at [1176, 637] on span "Next" at bounding box center [1177, 636] width 32 height 15
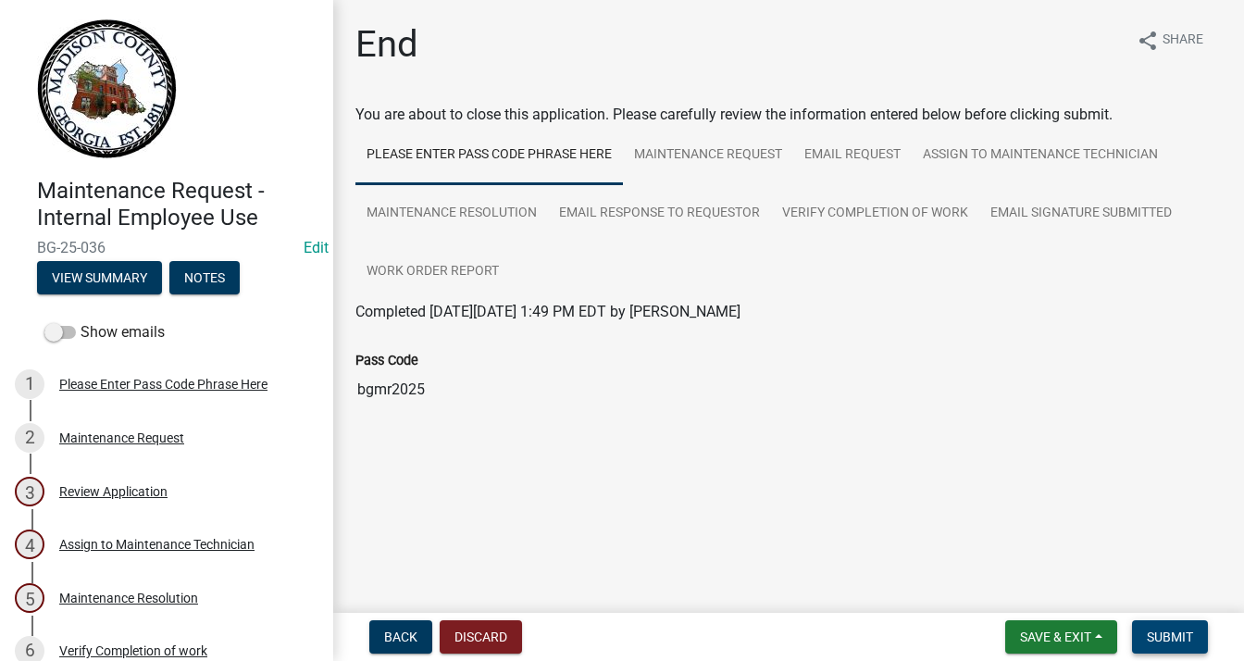
click at [1177, 636] on span "Submit" at bounding box center [1170, 636] width 46 height 15
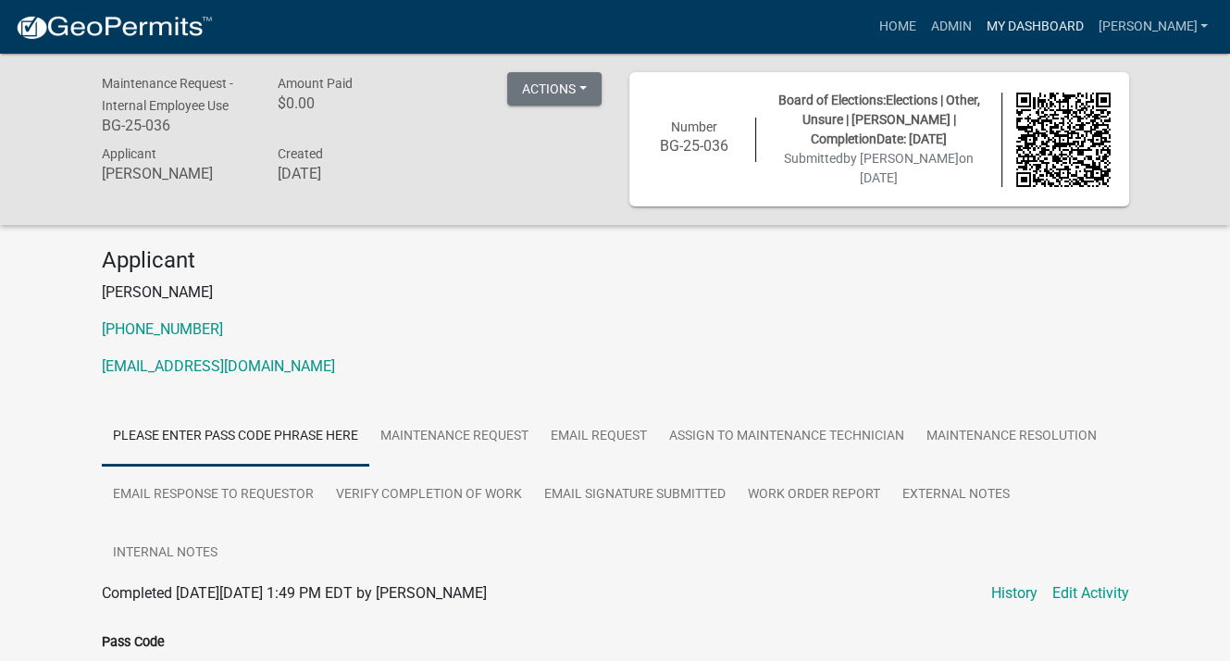
click at [1055, 19] on link "My Dashboard" at bounding box center [1034, 26] width 112 height 35
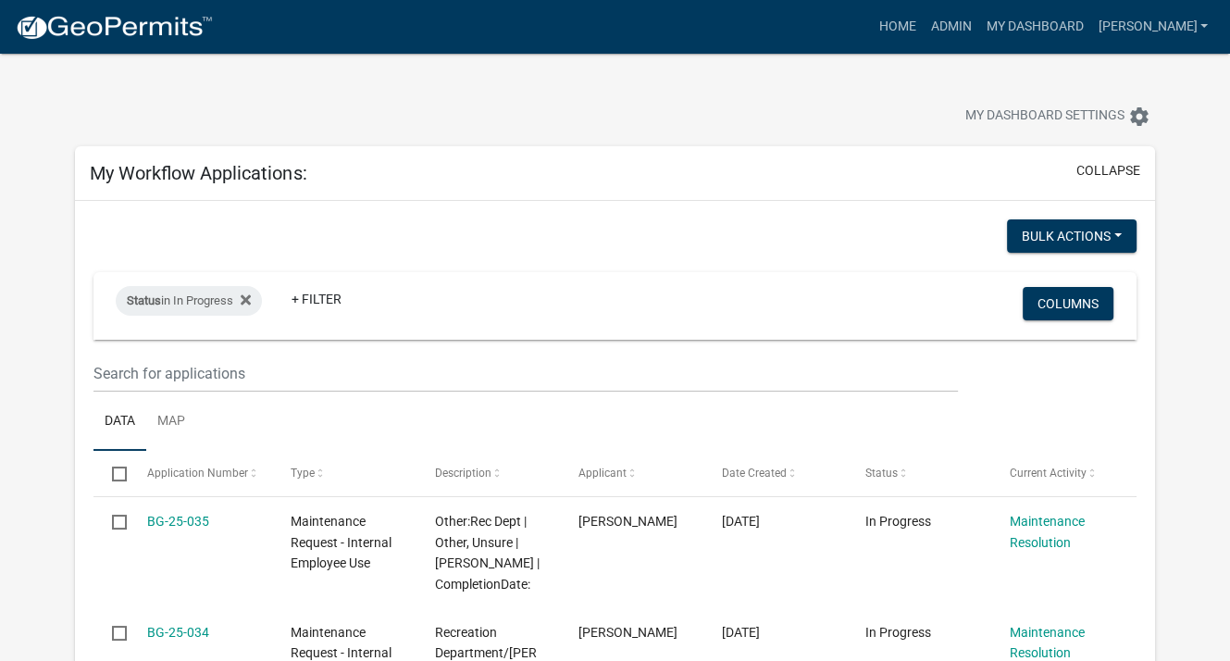
scroll to position [93, 0]
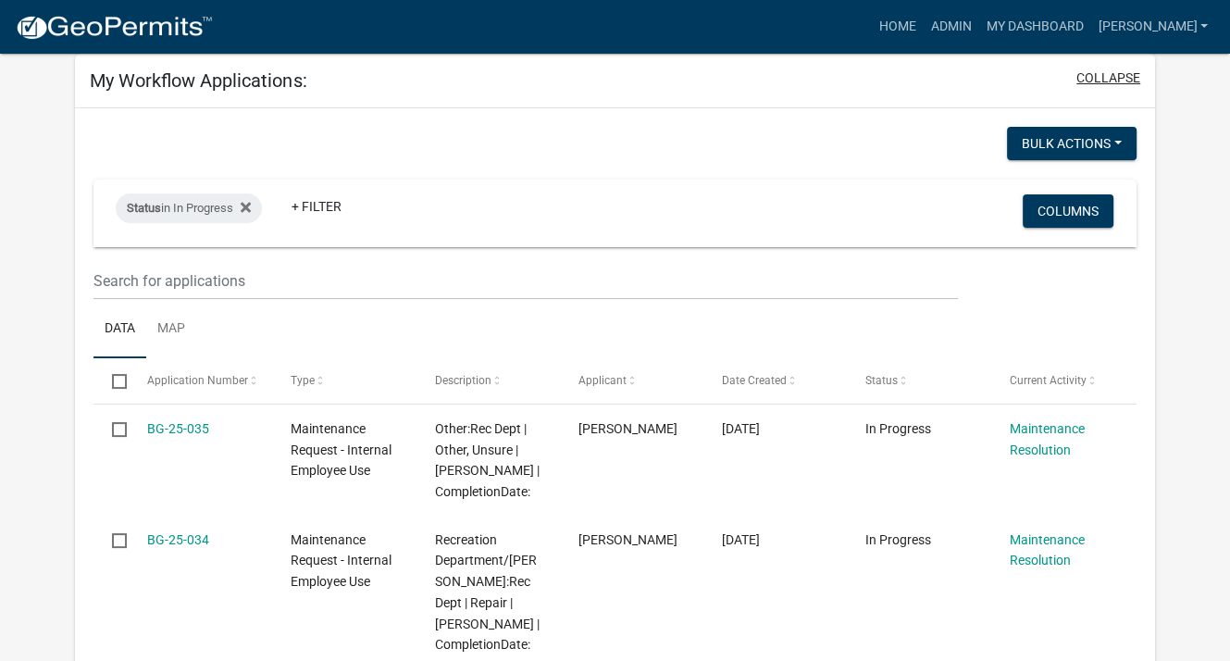
click at [1083, 71] on button "collapse" at bounding box center [1109, 77] width 64 height 19
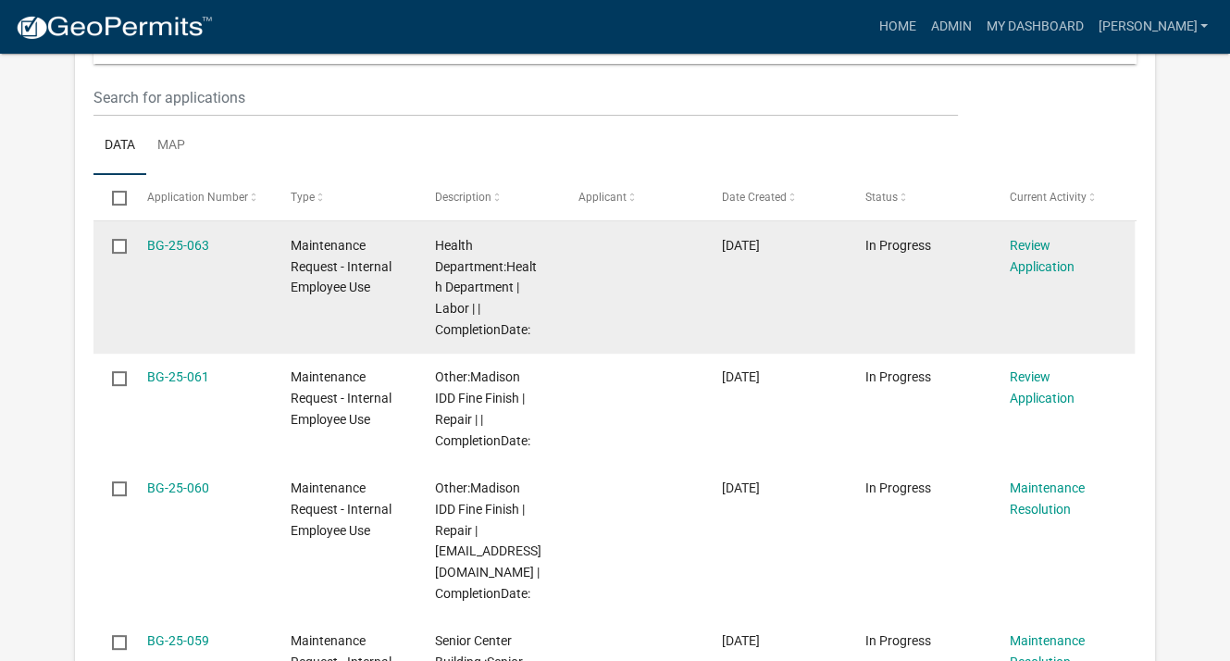
scroll to position [463, 0]
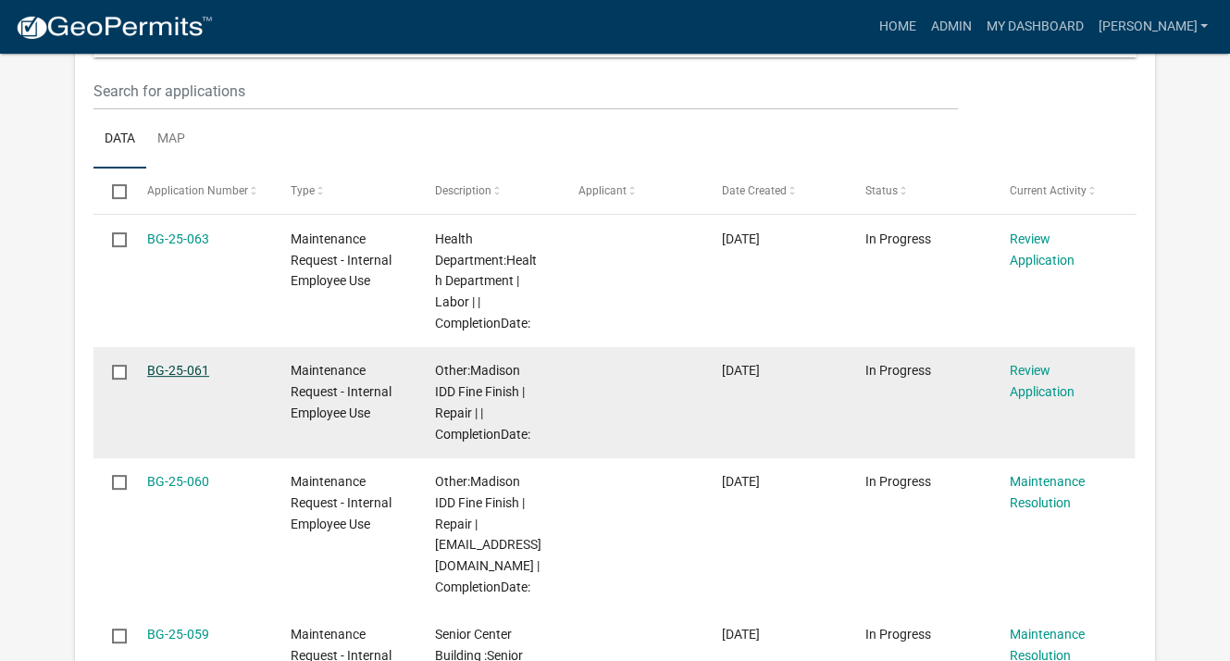
click at [193, 369] on link "BG-25-061" at bounding box center [178, 370] width 62 height 15
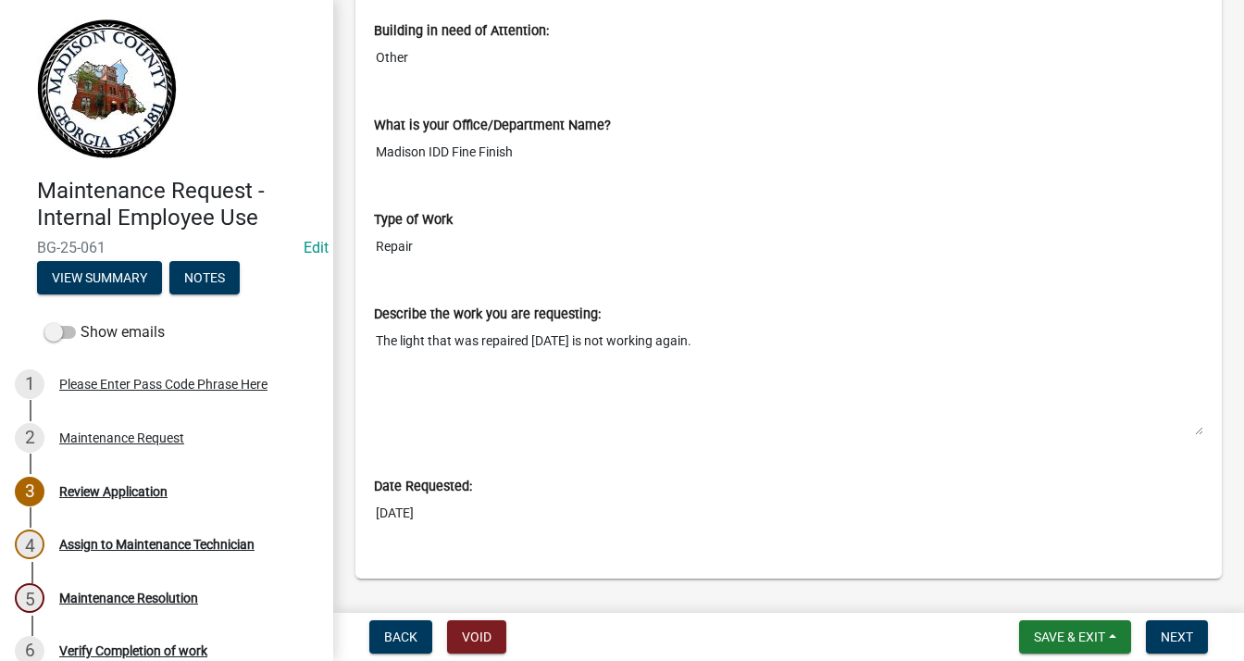
scroll to position [750, 0]
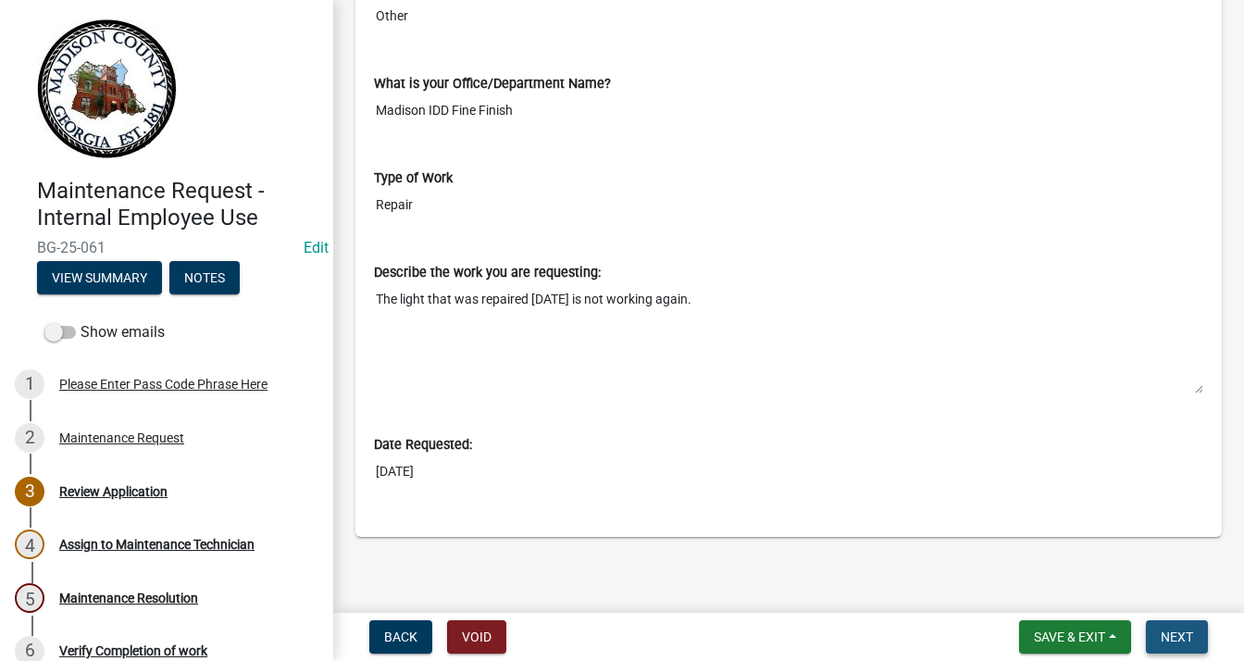
click at [1190, 641] on span "Next" at bounding box center [1177, 636] width 32 height 15
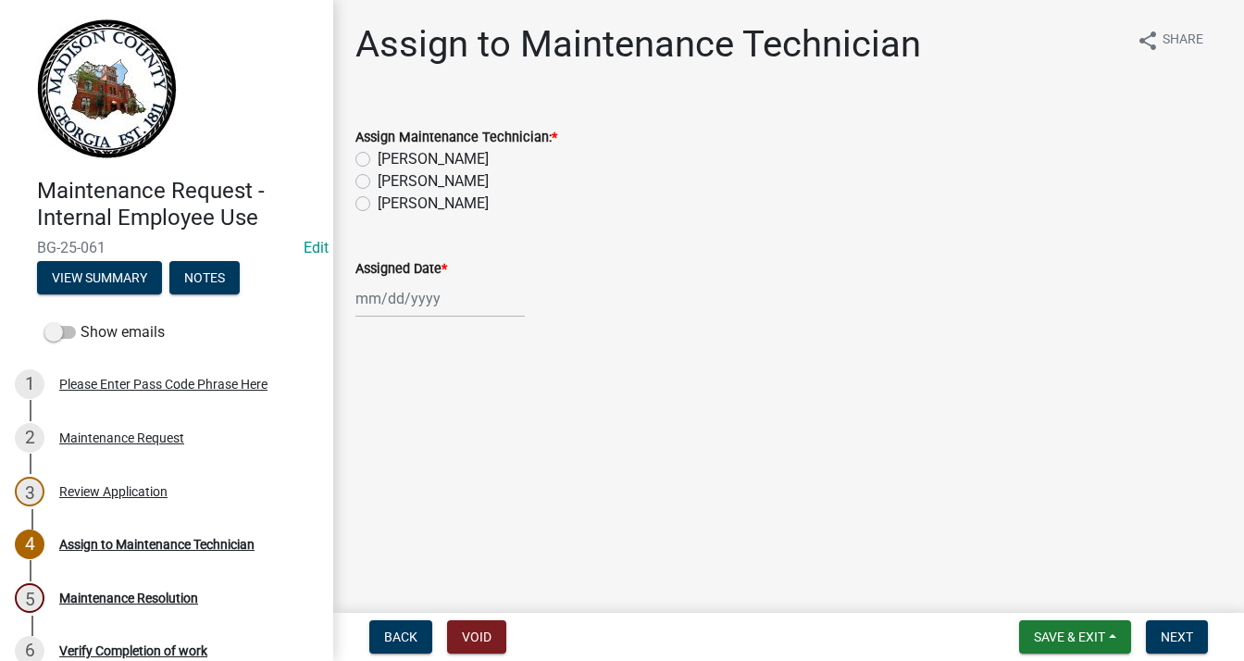
click at [378, 156] on label "[PERSON_NAME]" at bounding box center [433, 159] width 111 height 22
click at [378, 156] on input "[PERSON_NAME]" at bounding box center [384, 154] width 12 height 12
radio input "true"
click at [394, 294] on div at bounding box center [439, 299] width 169 height 38
select select "8"
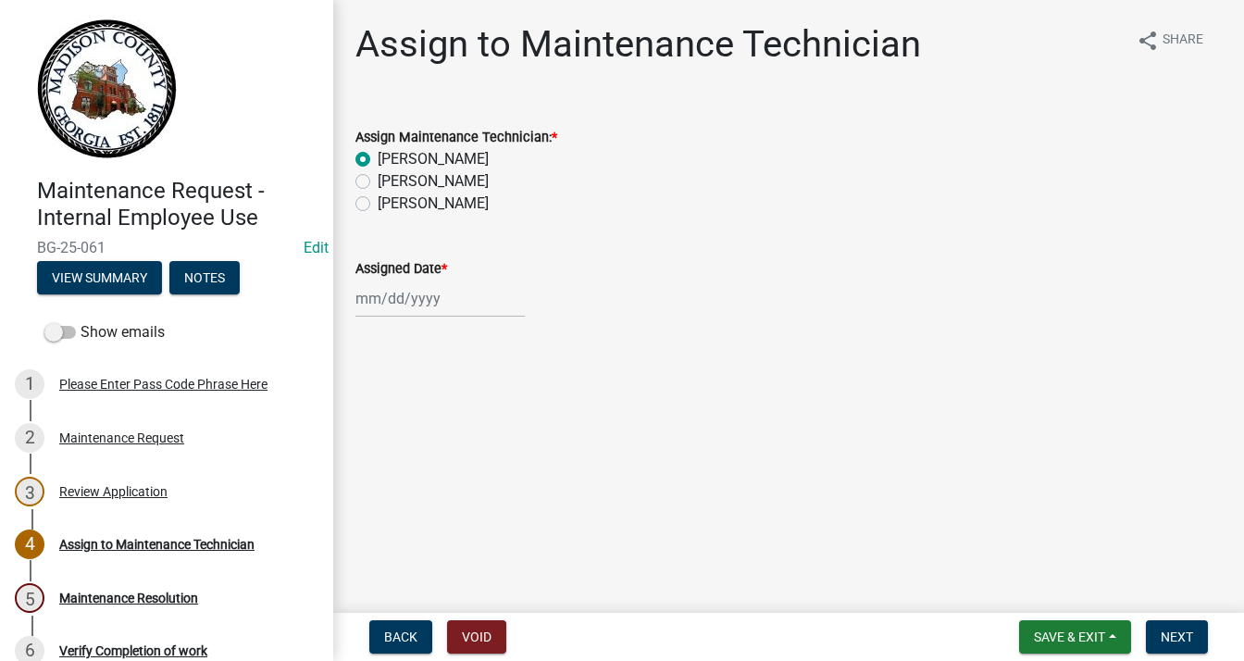
select select "2025"
click at [463, 458] on div "14" at bounding box center [463, 457] width 30 height 30
type input "[DATE]"
click at [1155, 630] on button "Next" at bounding box center [1177, 636] width 62 height 33
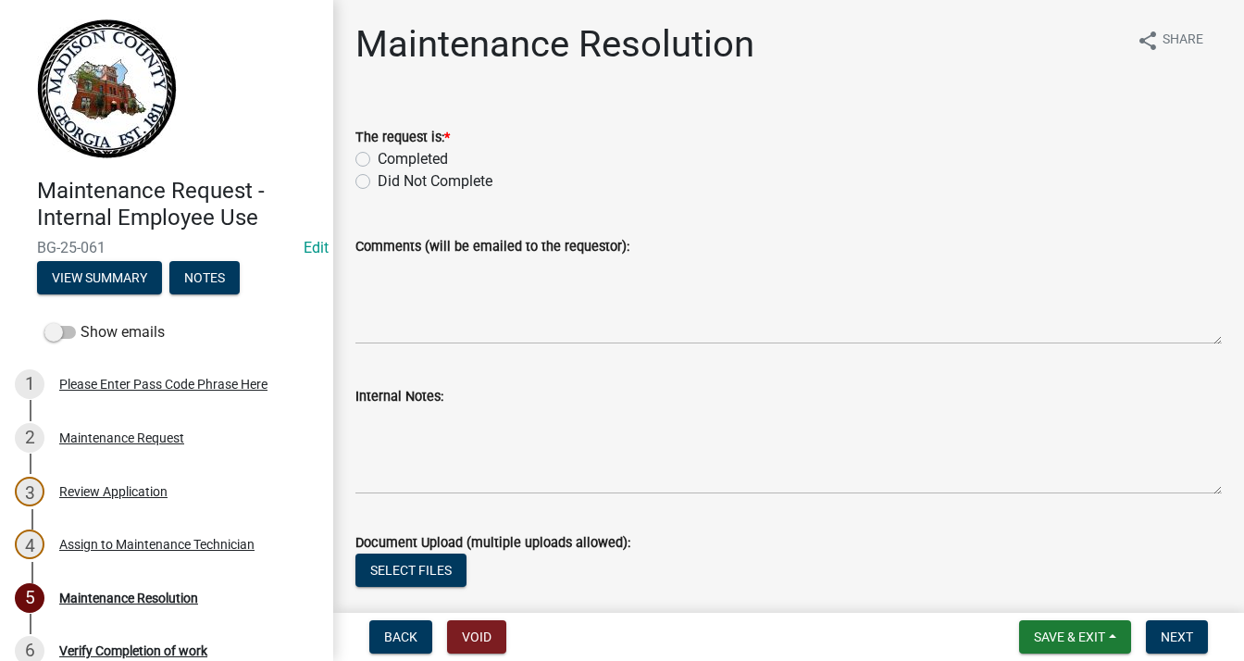
click at [378, 156] on label "Completed" at bounding box center [413, 159] width 70 height 22
click at [378, 156] on input "Completed" at bounding box center [384, 154] width 12 height 12
radio input "true"
click at [453, 278] on textarea "Comments (will be emailed to the requestor):" at bounding box center [788, 300] width 866 height 87
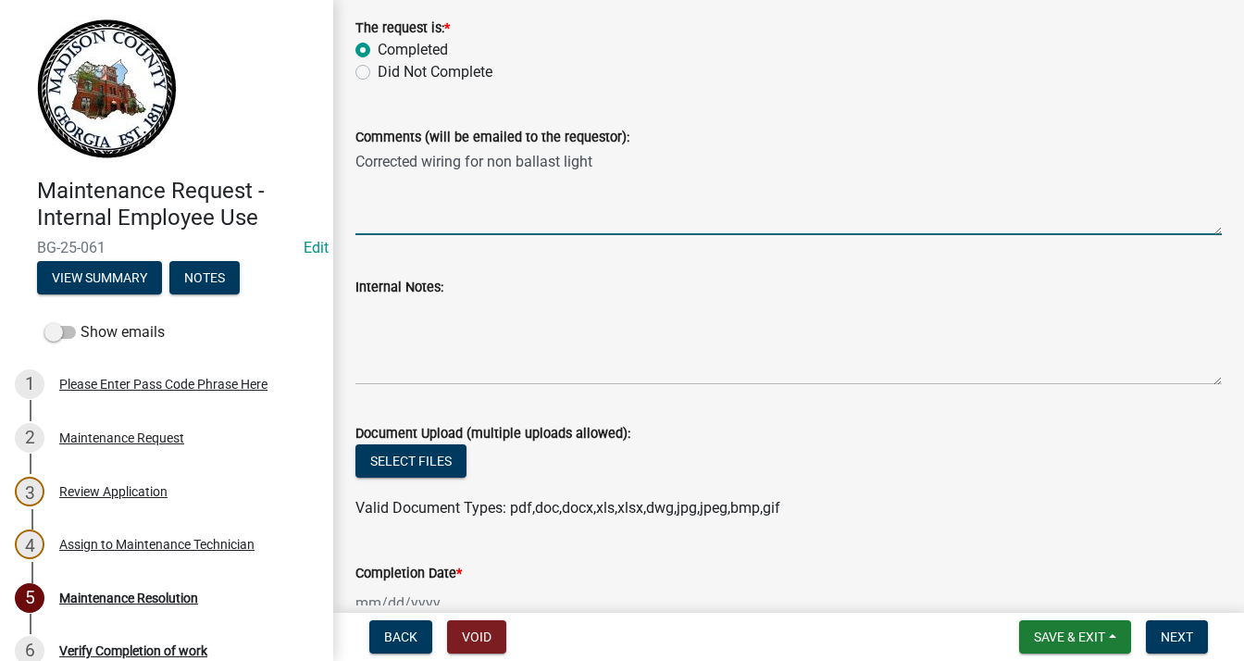
scroll to position [278, 0]
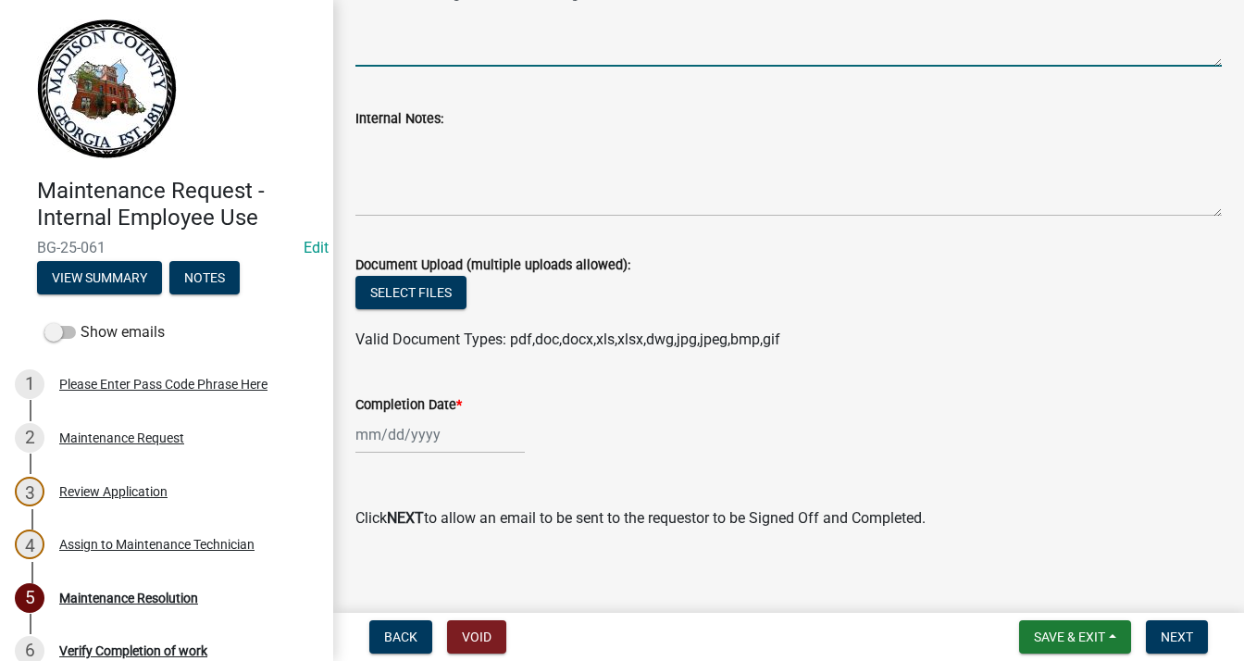
type textarea "Corrected wiring for non ballast light"
click at [410, 412] on label "Completion Date *" at bounding box center [408, 405] width 106 height 13
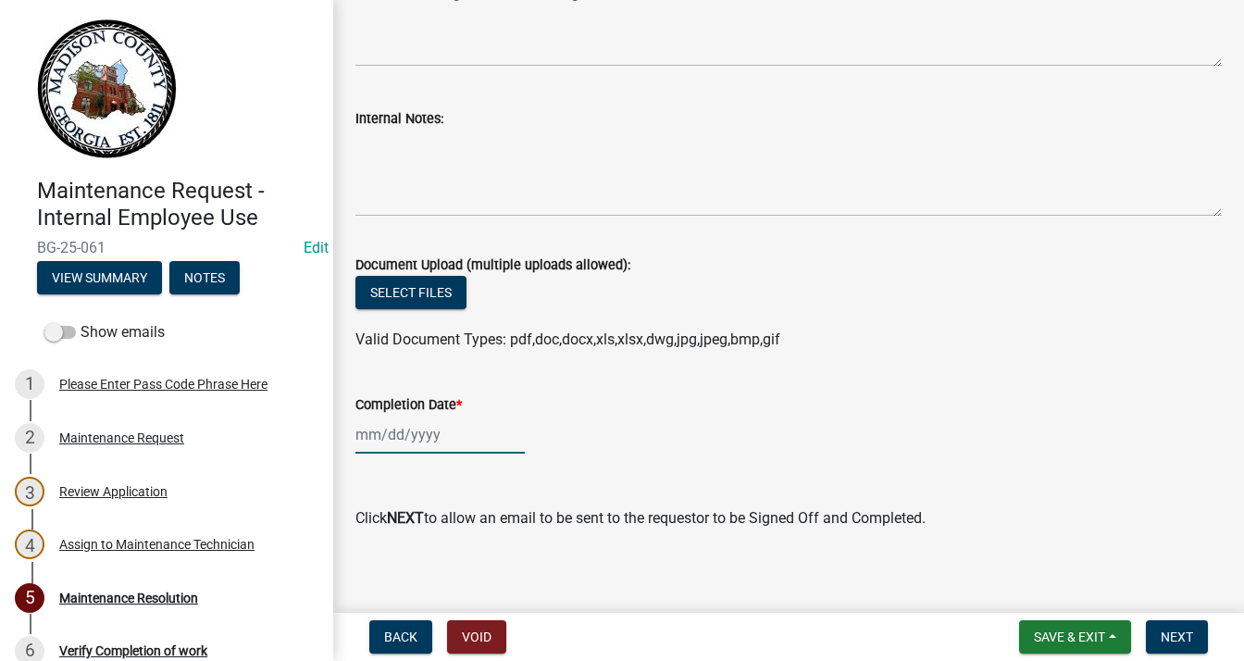
click at [410, 416] on input "Completion Date *" at bounding box center [439, 435] width 169 height 38
select select "8"
select select "2025"
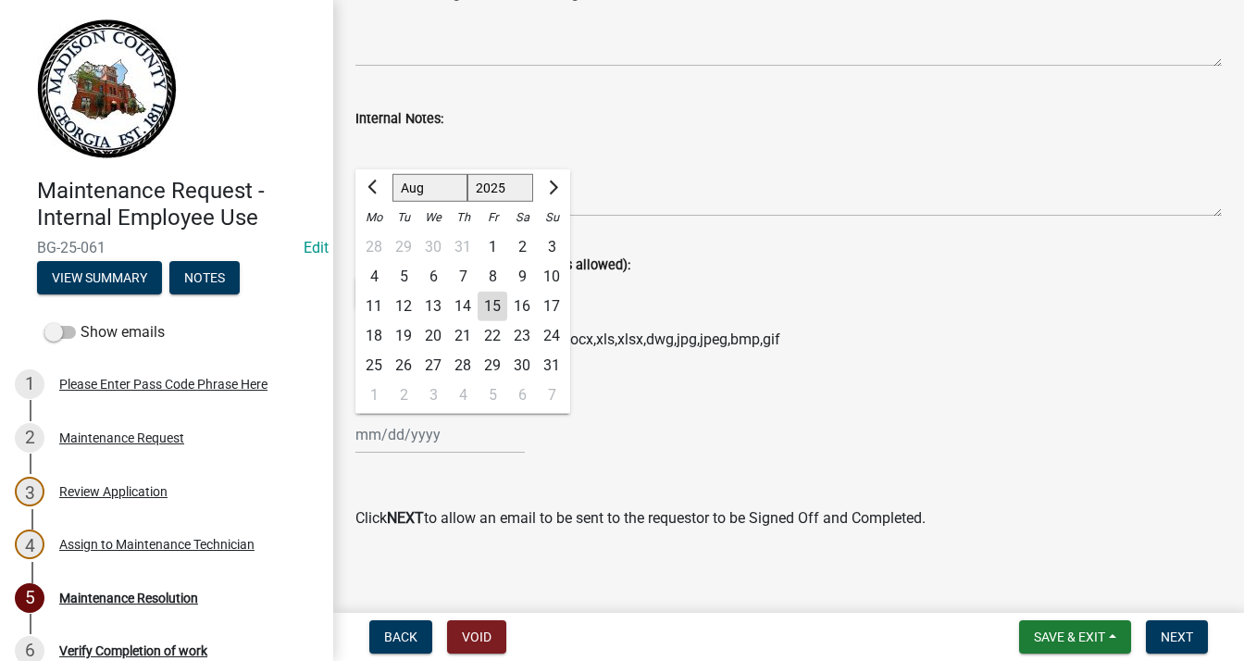
click at [467, 306] on div "14" at bounding box center [463, 307] width 30 height 30
type input "[DATE]"
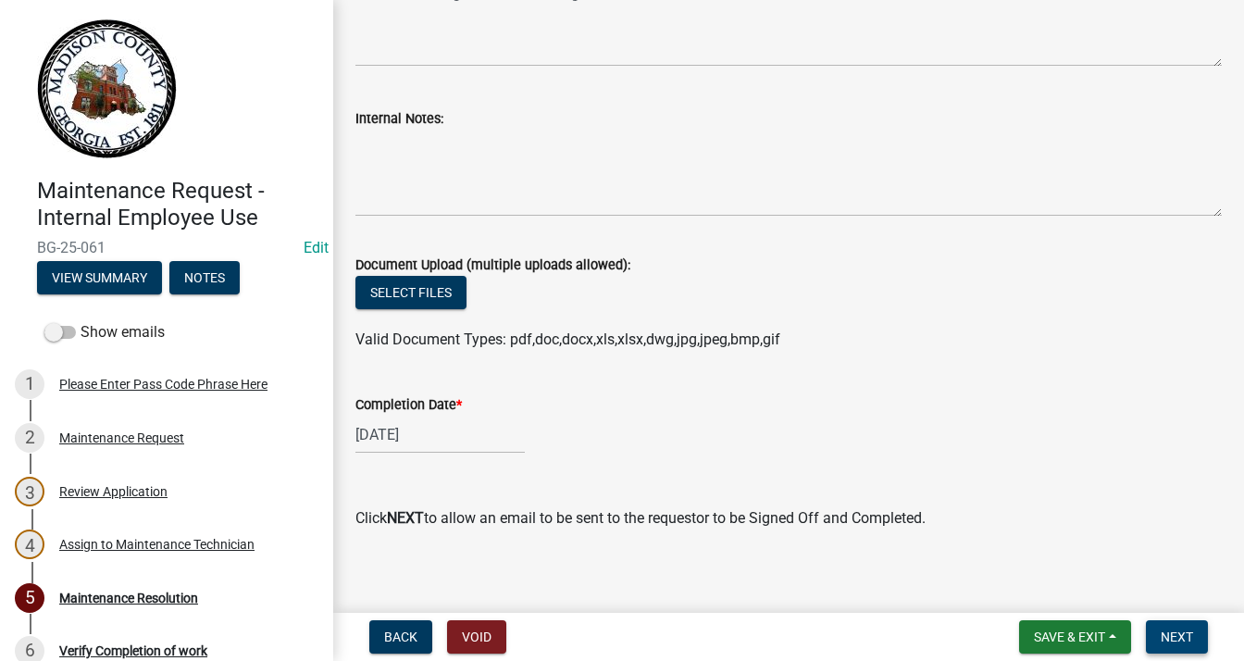
click at [1187, 638] on span "Next" at bounding box center [1177, 636] width 32 height 15
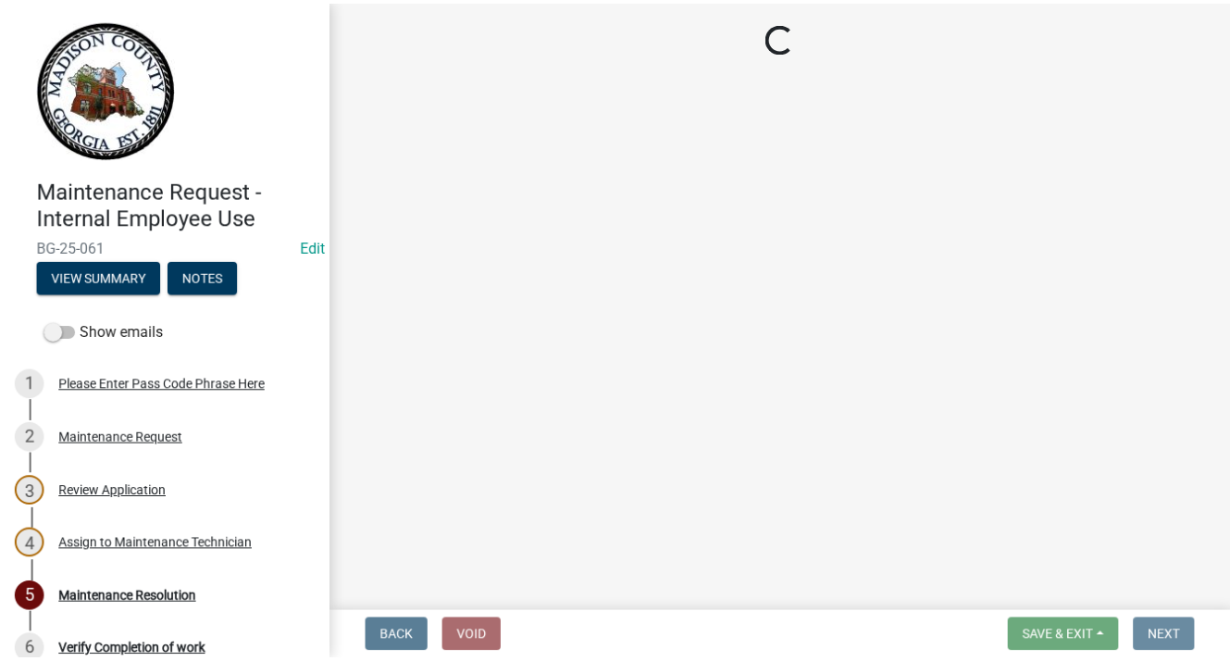
scroll to position [0, 0]
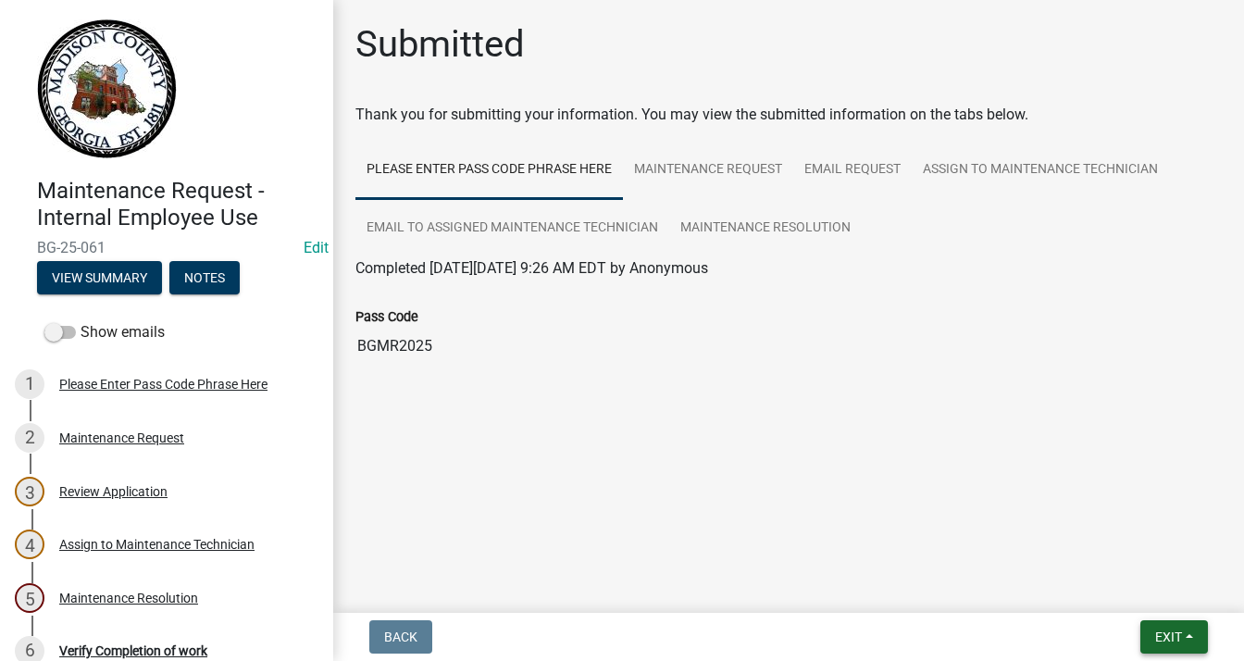
click at [1163, 635] on span "Exit" at bounding box center [1168, 636] width 27 height 15
click at [1130, 586] on button "Save & Exit" at bounding box center [1135, 589] width 148 height 44
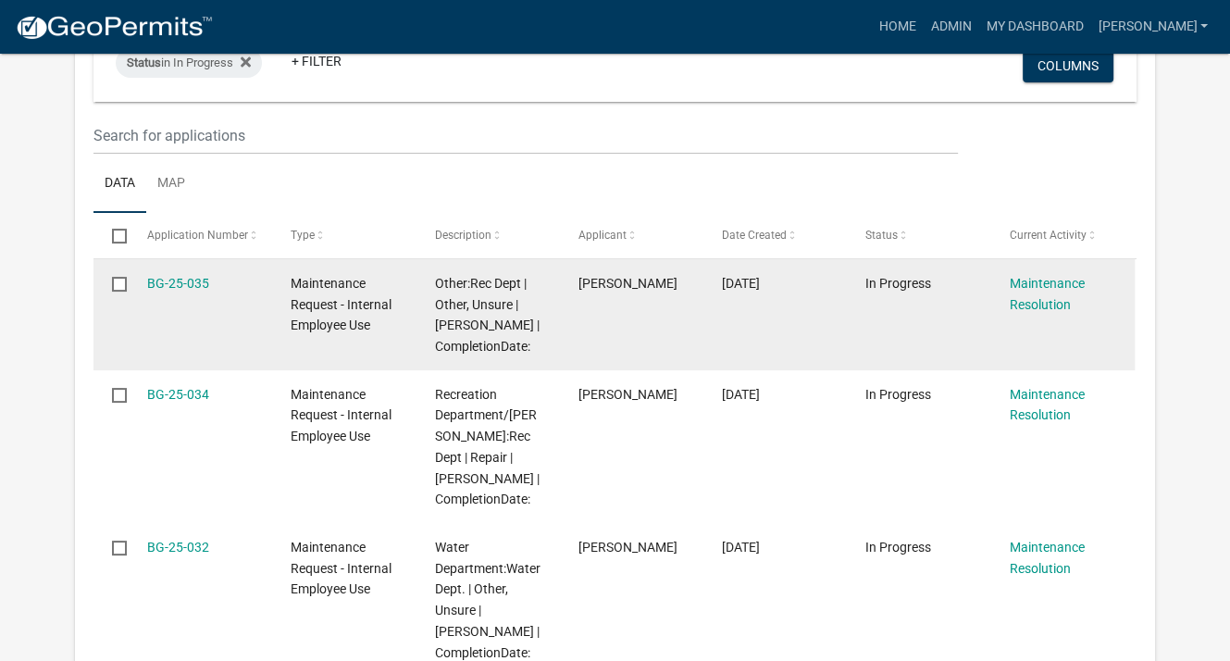
scroll to position [278, 0]
